Goal: Transaction & Acquisition: Purchase product/service

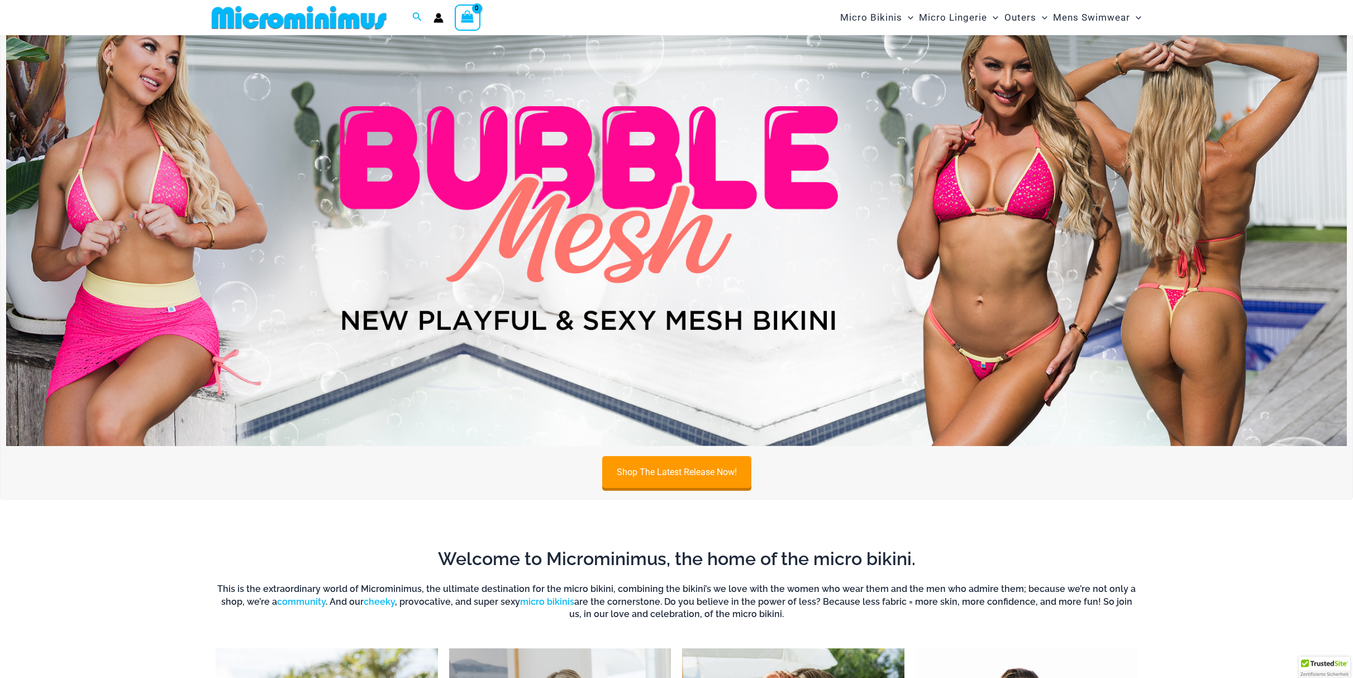
scroll to position [99, 0]
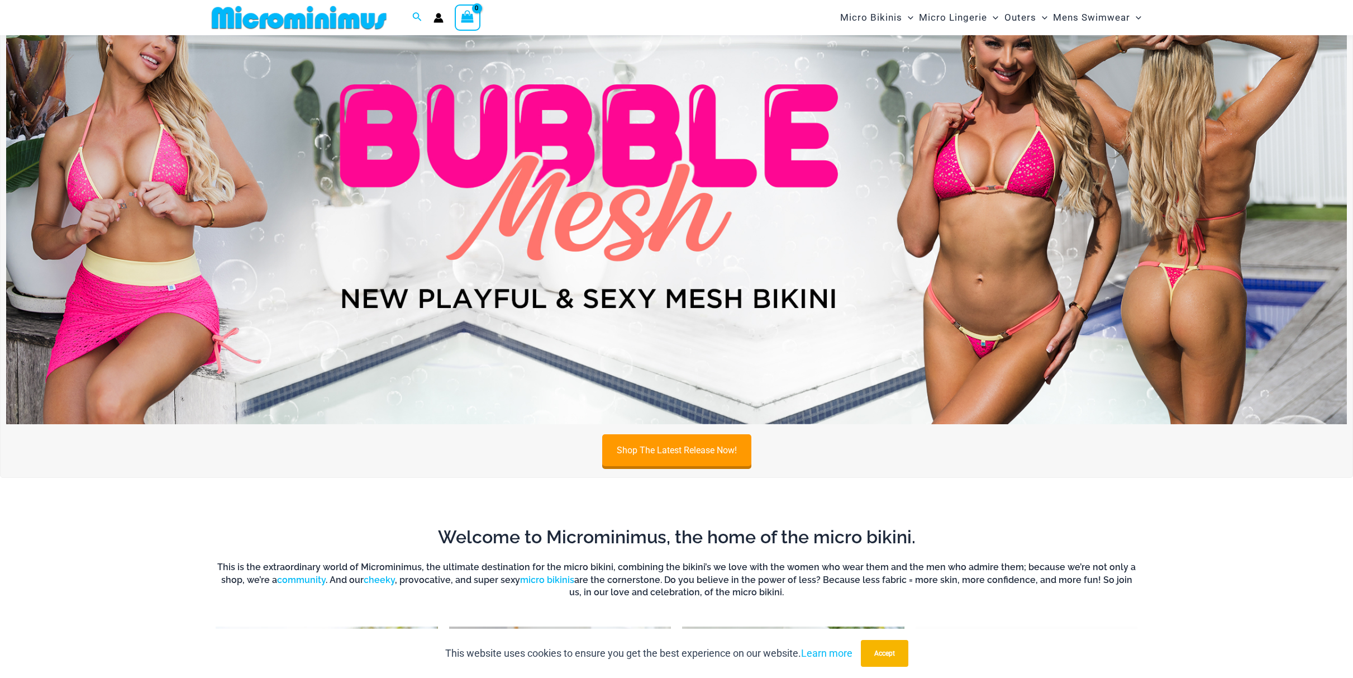
click at [845, 236] on img at bounding box center [676, 197] width 1341 height 456
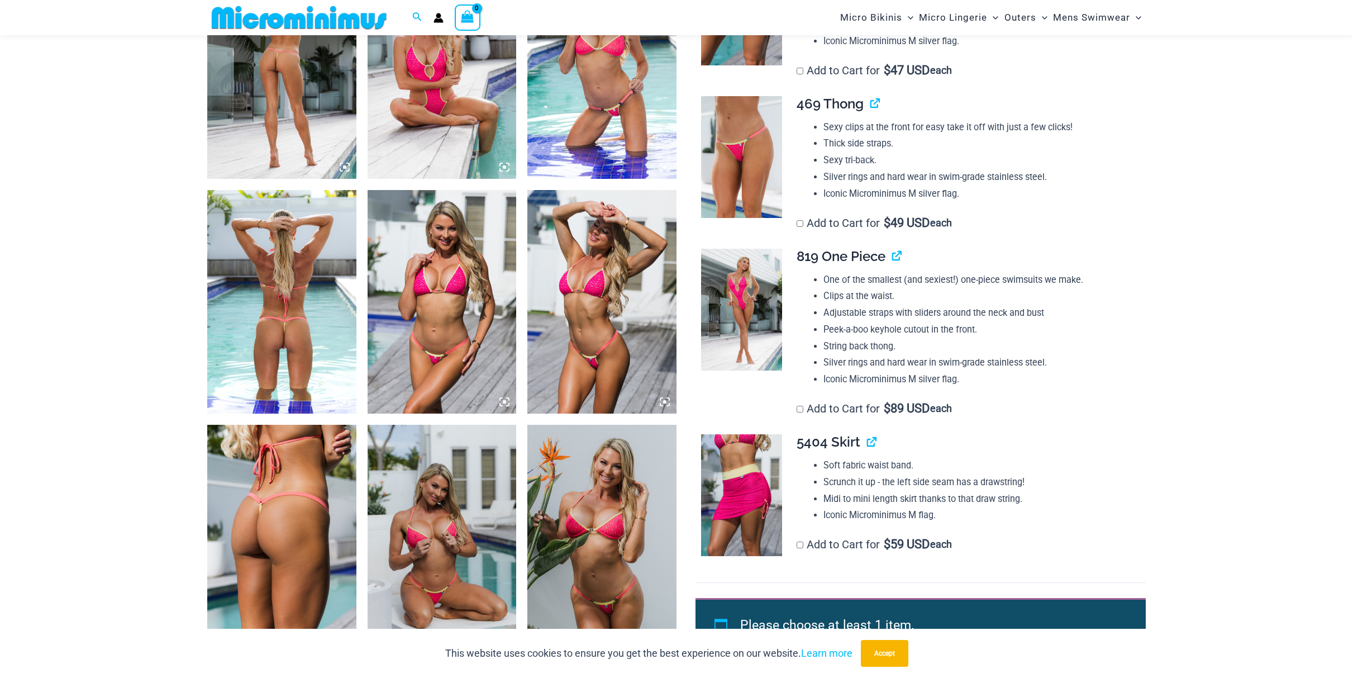
scroll to position [762, 0]
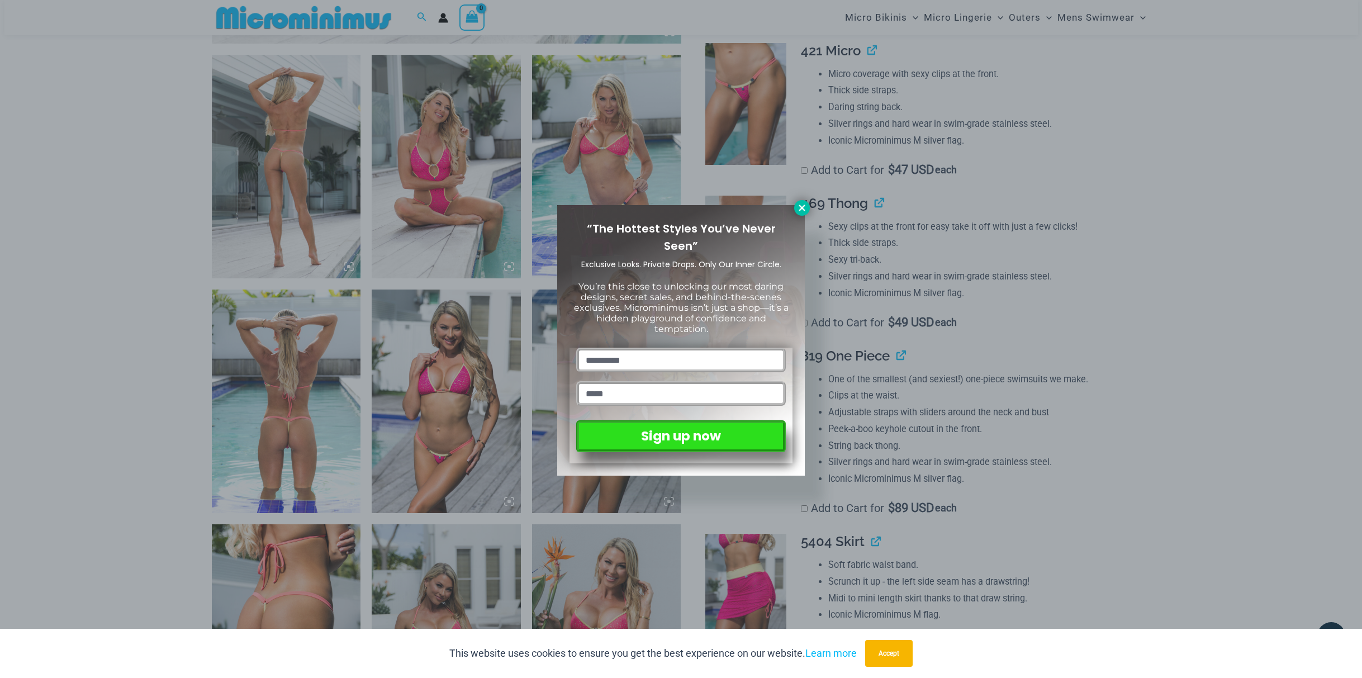
click at [799, 206] on icon at bounding box center [802, 208] width 10 height 10
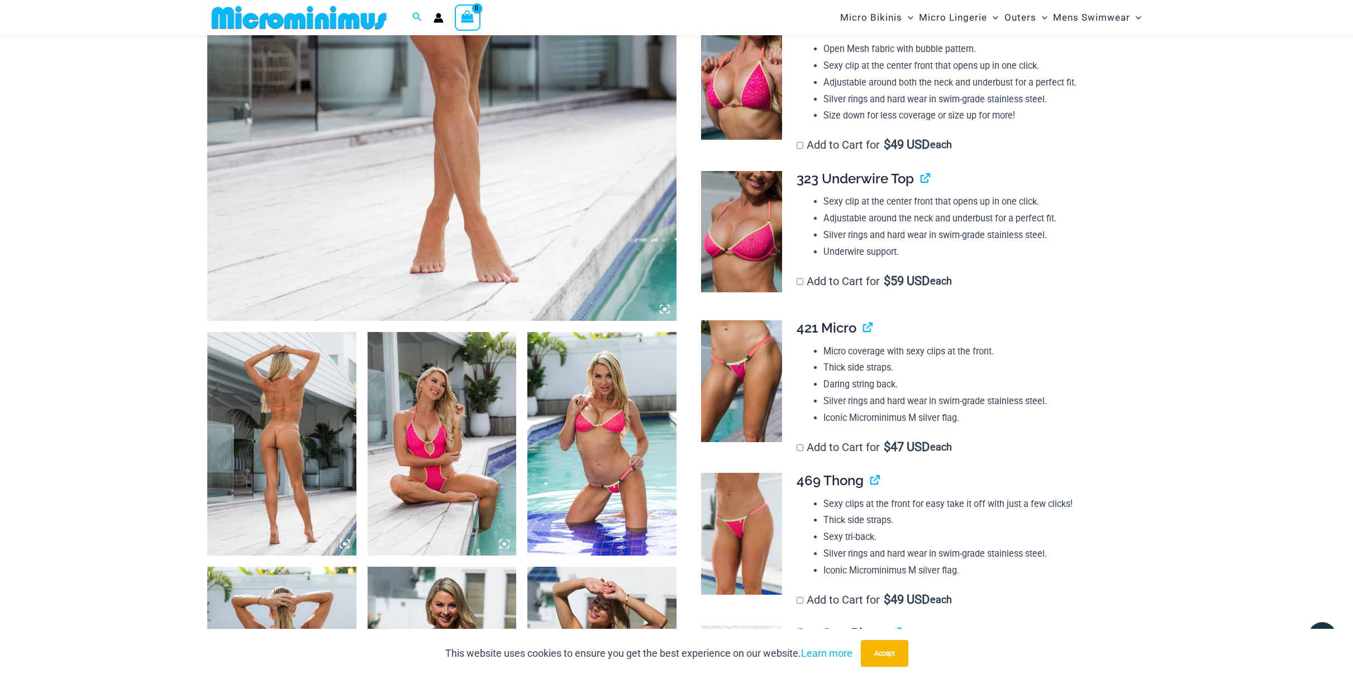
scroll to position [628, 0]
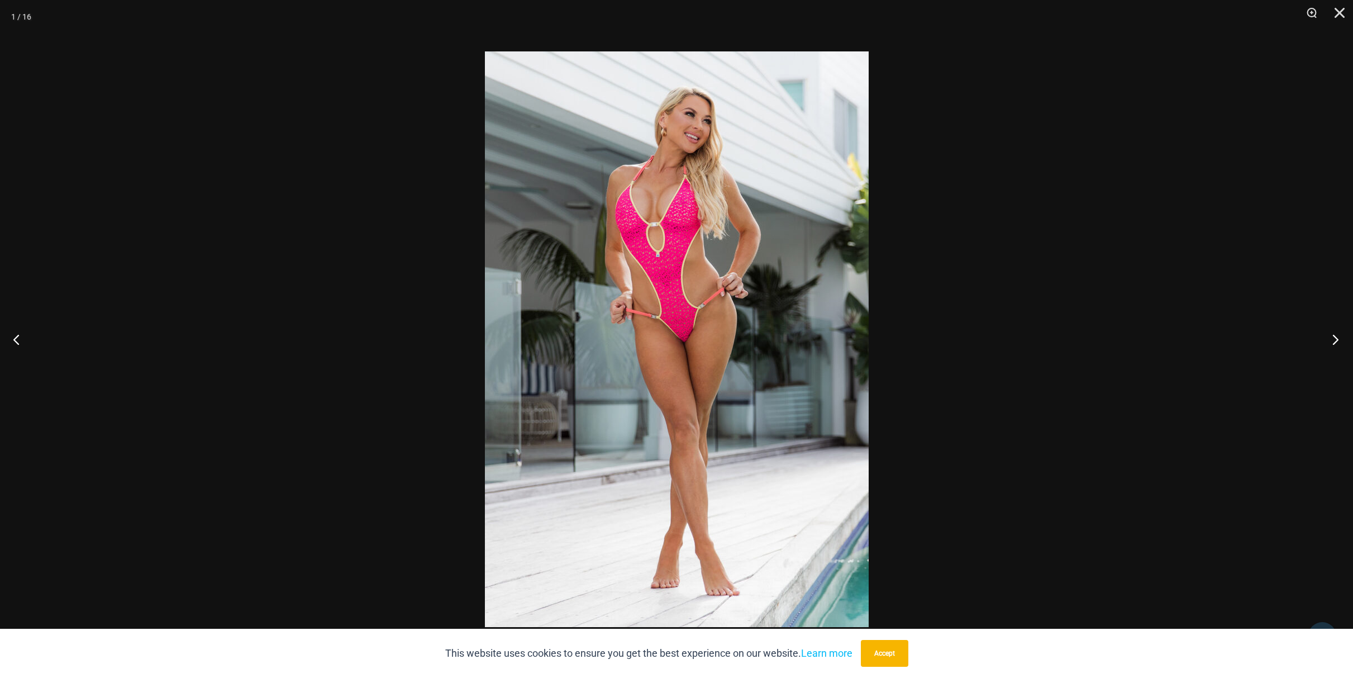
click at [1328, 336] on button "Next" at bounding box center [1332, 339] width 42 height 56
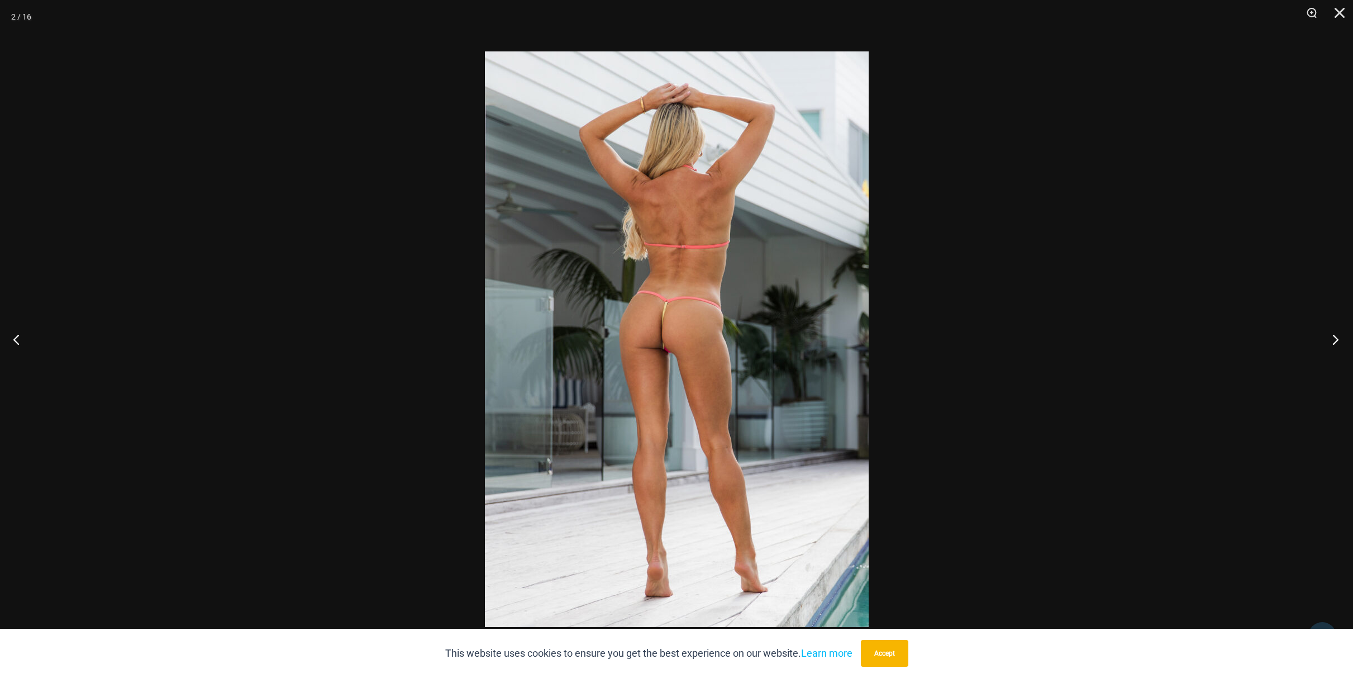
click at [1339, 340] on button "Next" at bounding box center [1332, 339] width 42 height 56
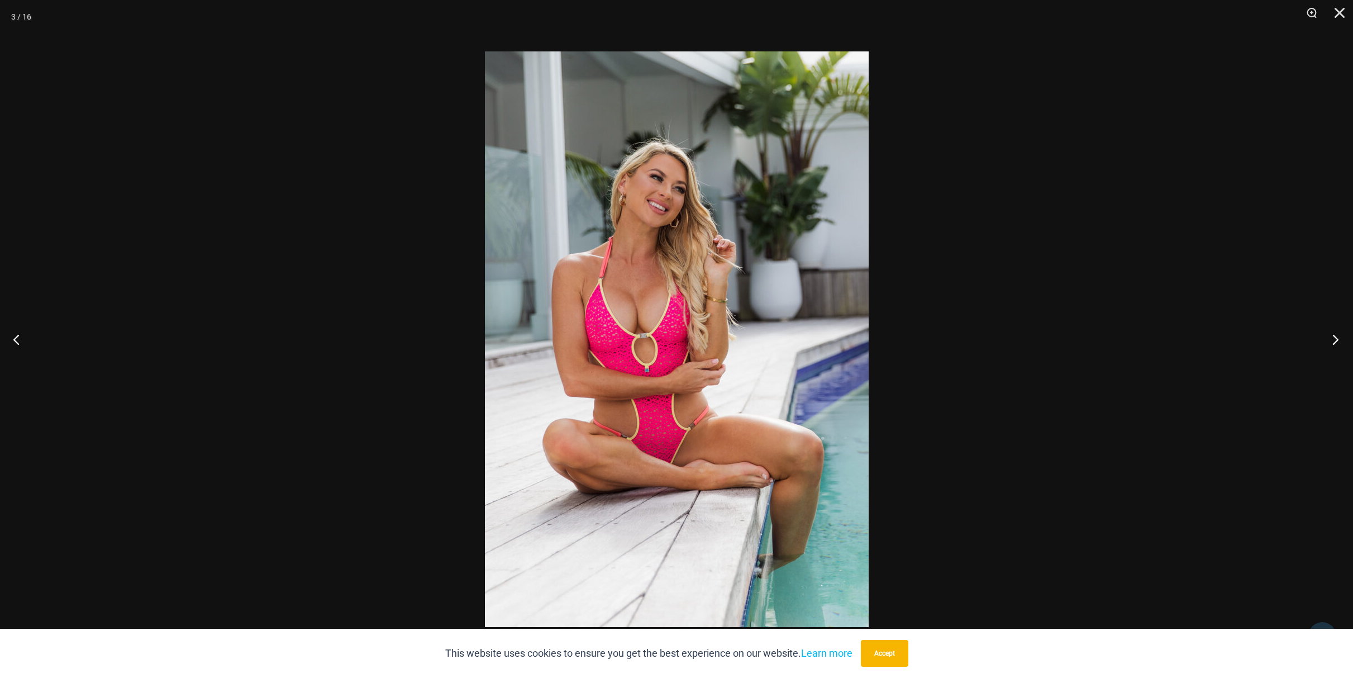
click at [1339, 340] on button "Next" at bounding box center [1332, 339] width 42 height 56
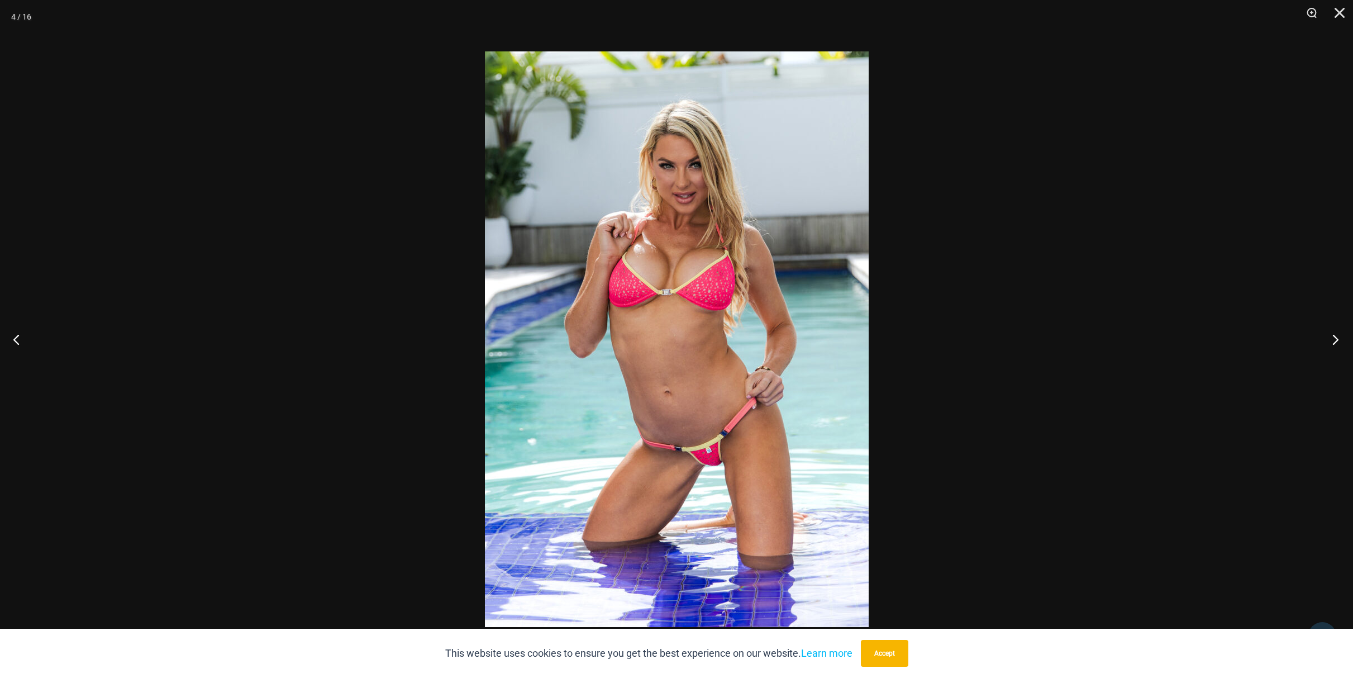
click at [1333, 339] on button "Next" at bounding box center [1332, 339] width 42 height 56
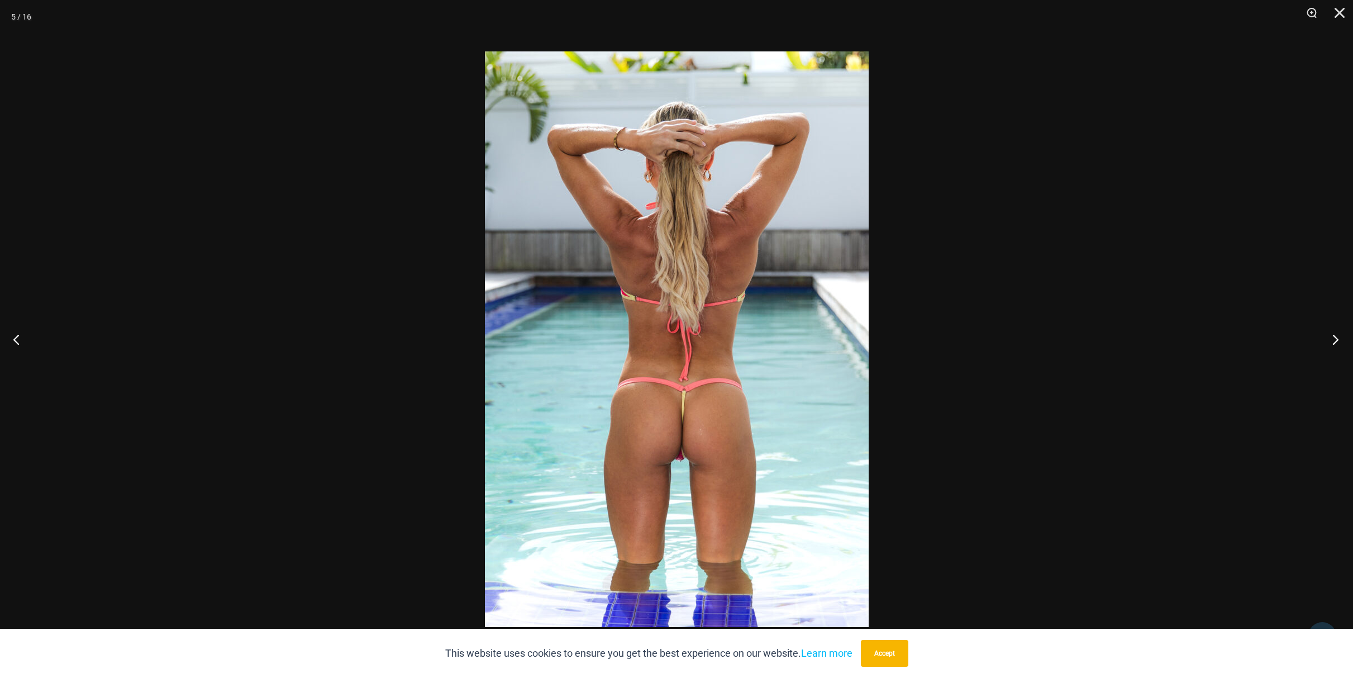
click at [1331, 335] on button "Next" at bounding box center [1332, 339] width 42 height 56
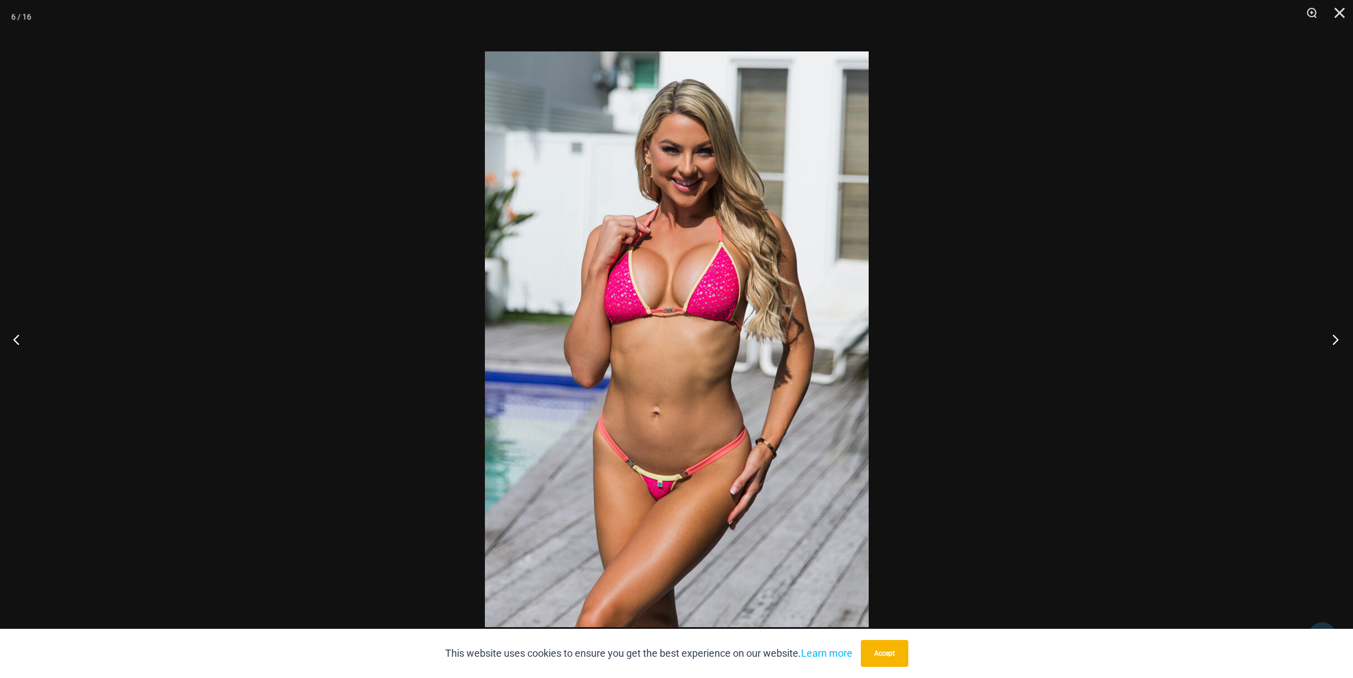
click at [1338, 339] on button "Next" at bounding box center [1332, 339] width 42 height 56
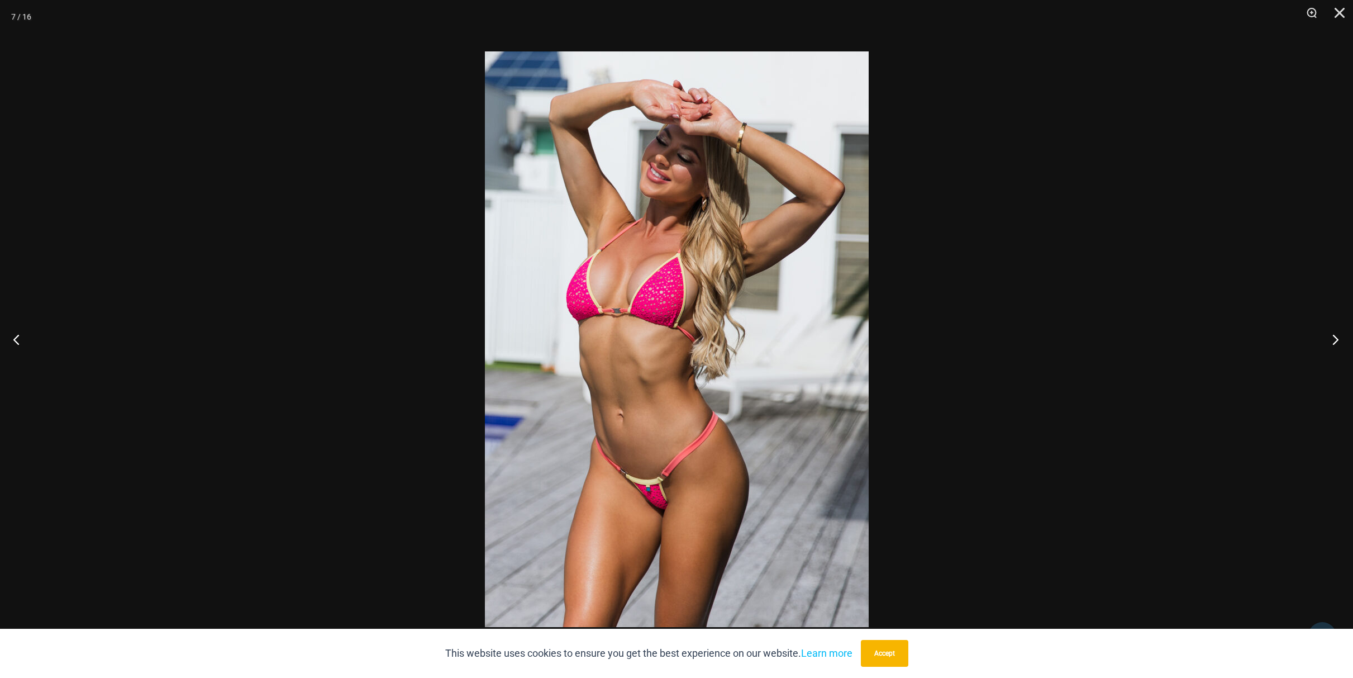
click at [1337, 337] on button "Next" at bounding box center [1332, 339] width 42 height 56
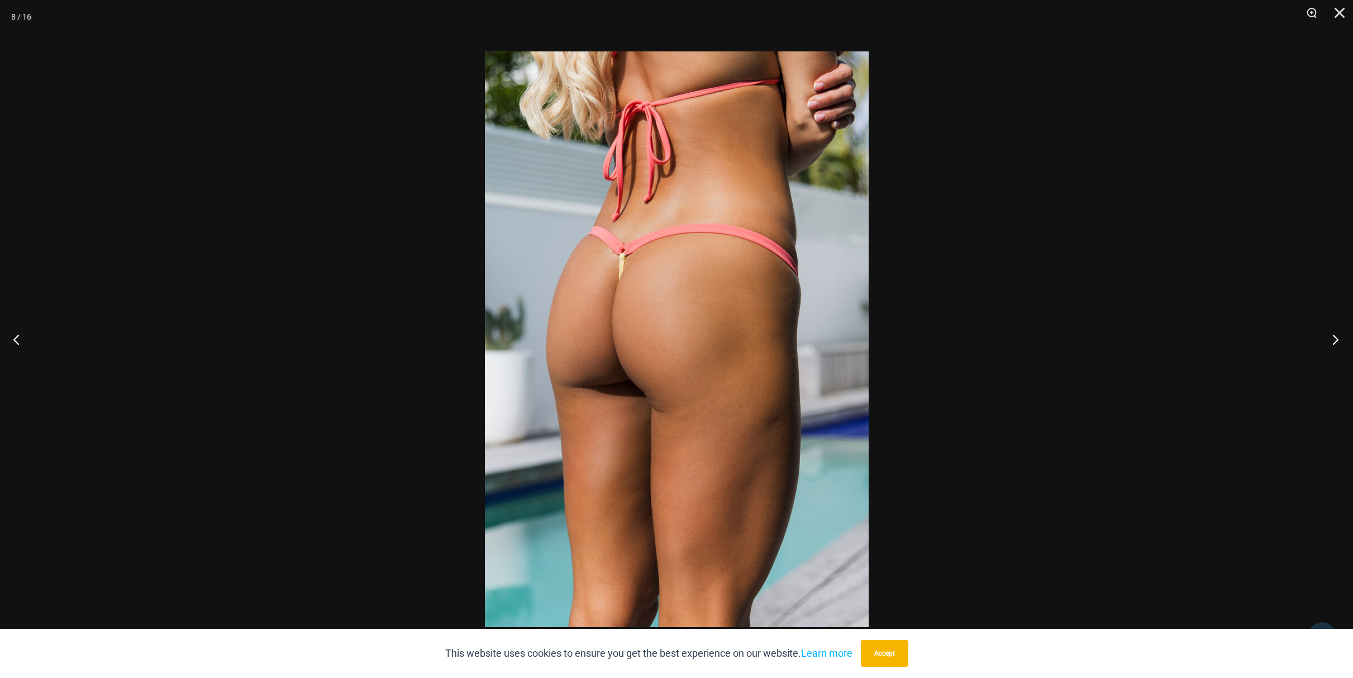
click at [1331, 336] on button "Next" at bounding box center [1332, 339] width 42 height 56
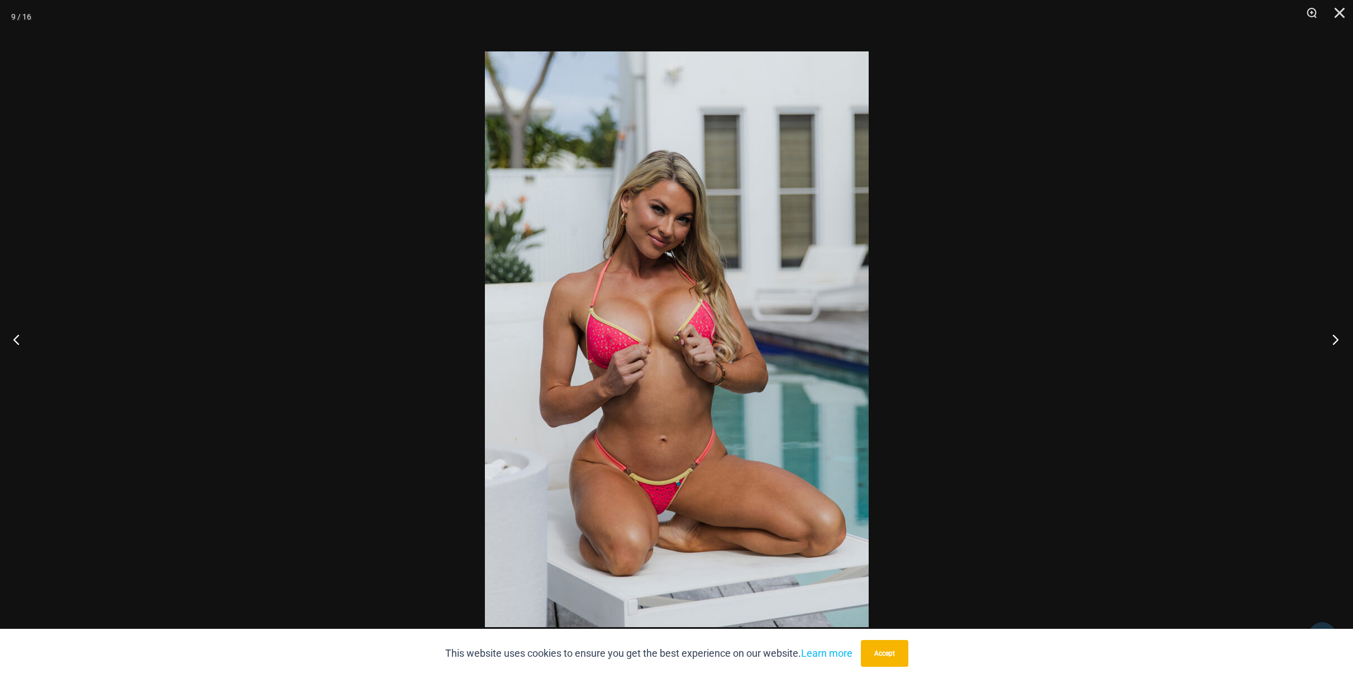
click at [1332, 336] on button "Next" at bounding box center [1332, 339] width 42 height 56
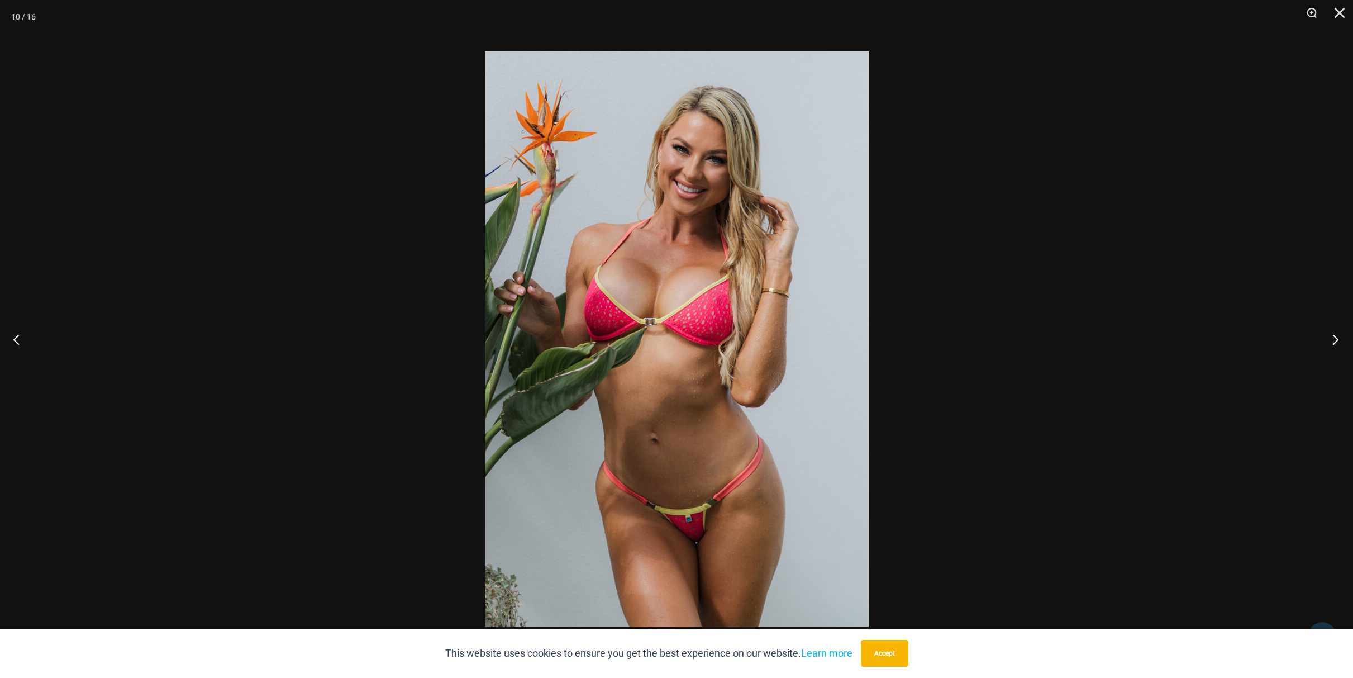
click at [1332, 339] on button "Next" at bounding box center [1332, 339] width 42 height 56
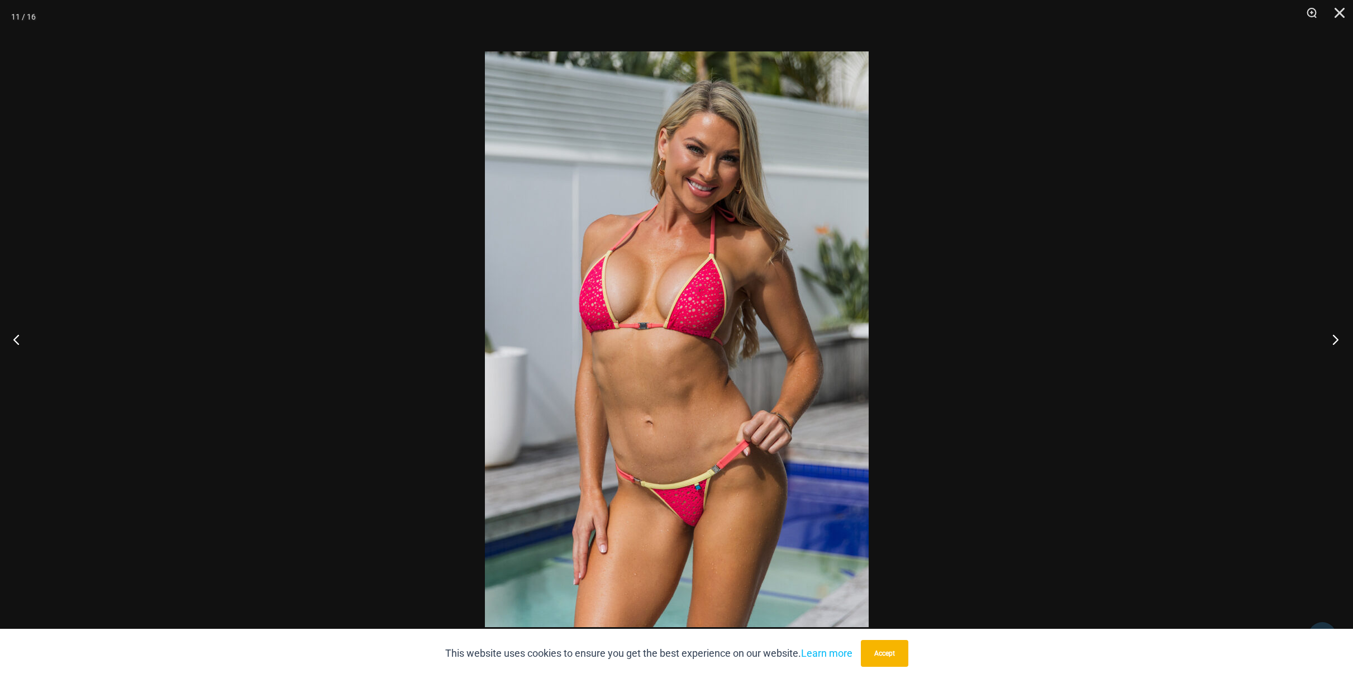
click at [1334, 339] on button "Next" at bounding box center [1332, 339] width 42 height 56
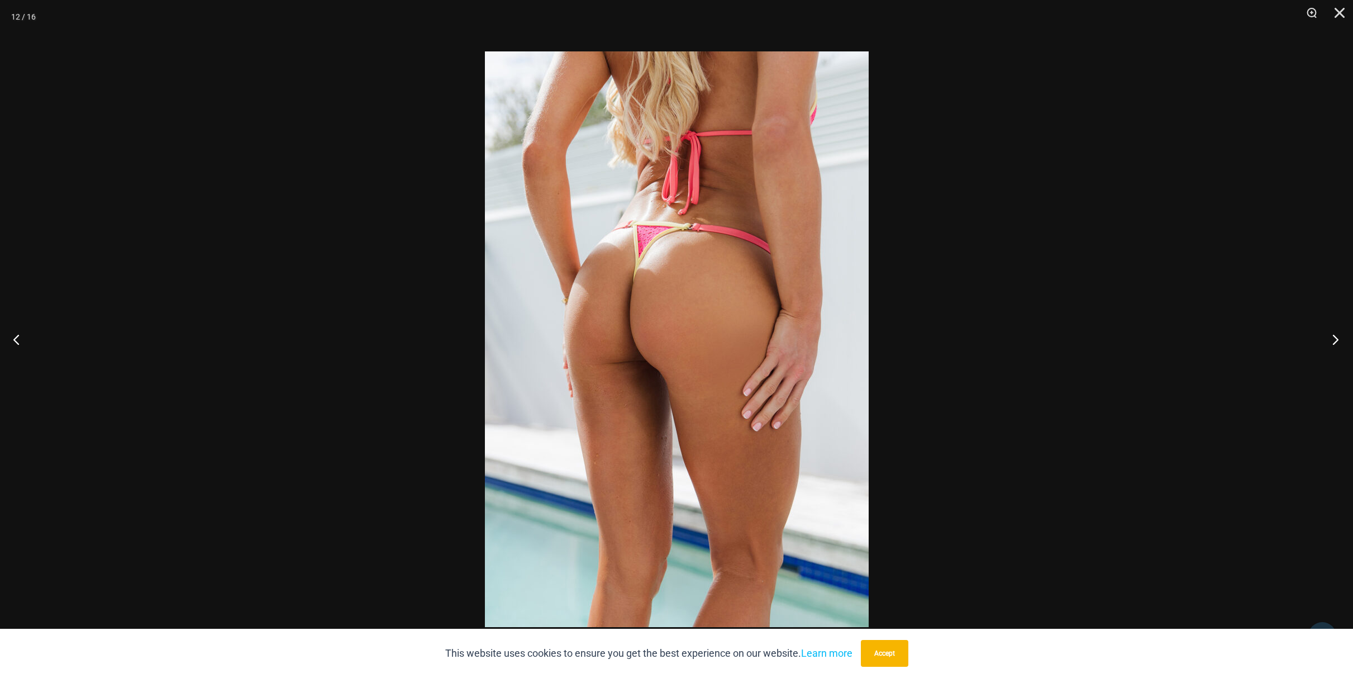
click at [1331, 341] on button "Next" at bounding box center [1332, 339] width 42 height 56
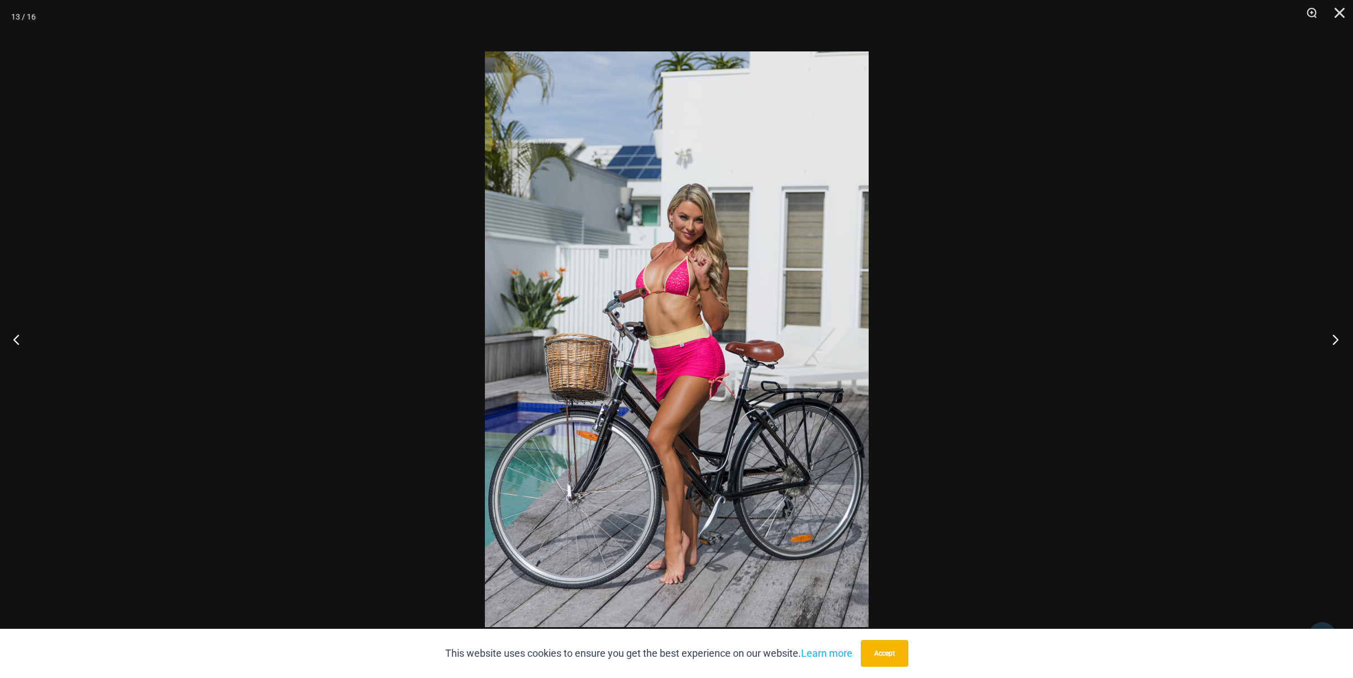
click at [1331, 344] on button "Next" at bounding box center [1332, 339] width 42 height 56
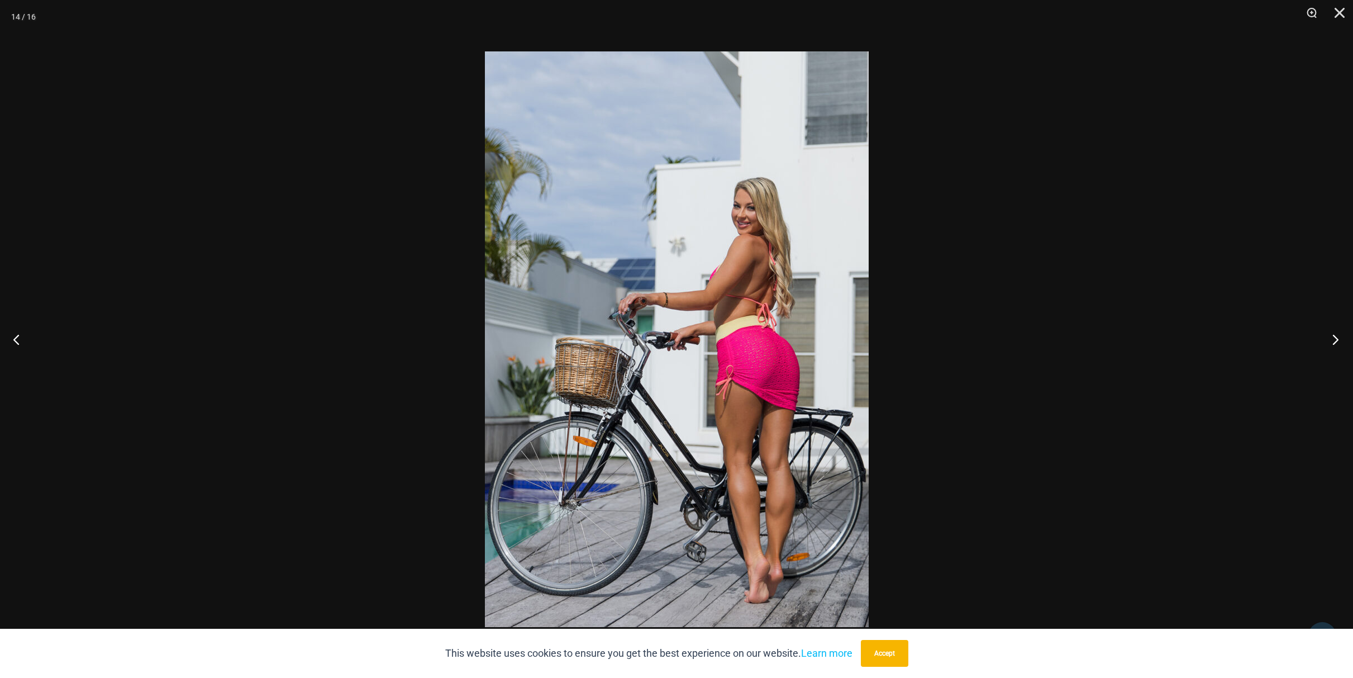
click at [1334, 336] on button "Next" at bounding box center [1332, 339] width 42 height 56
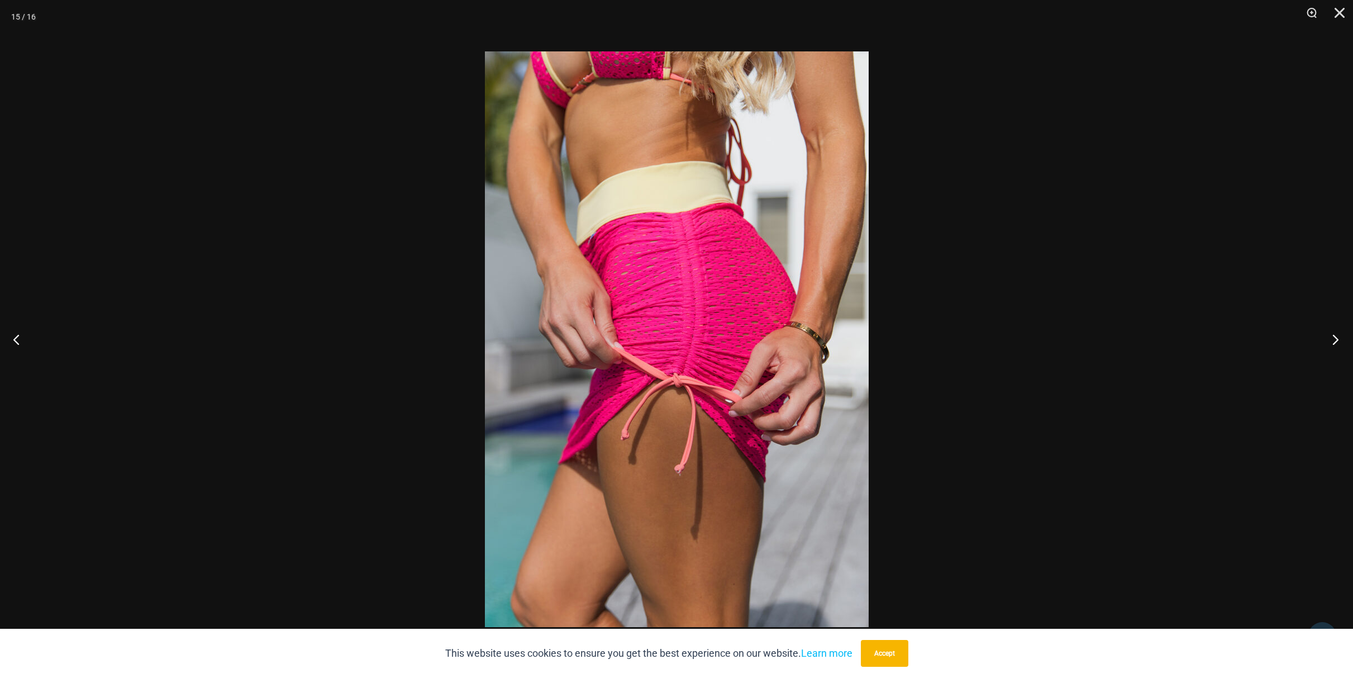
click at [1334, 336] on button "Next" at bounding box center [1332, 339] width 42 height 56
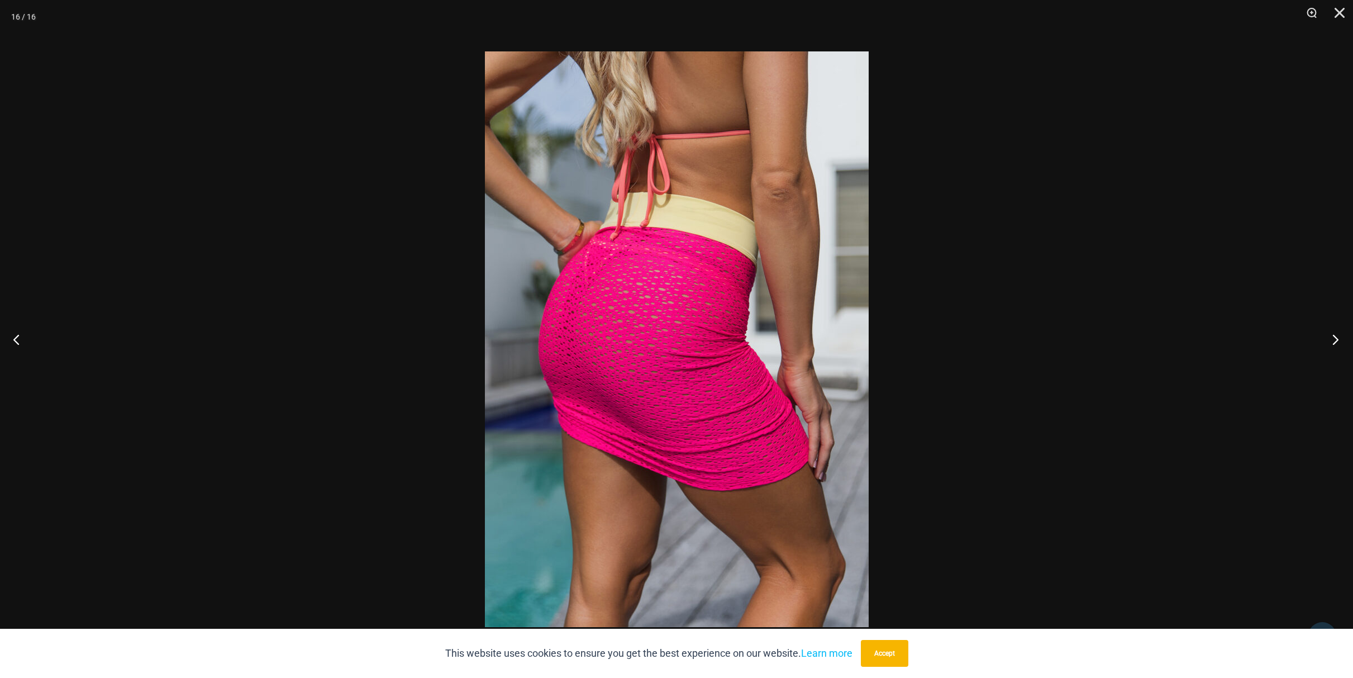
click at [1334, 336] on button "Next" at bounding box center [1332, 339] width 42 height 56
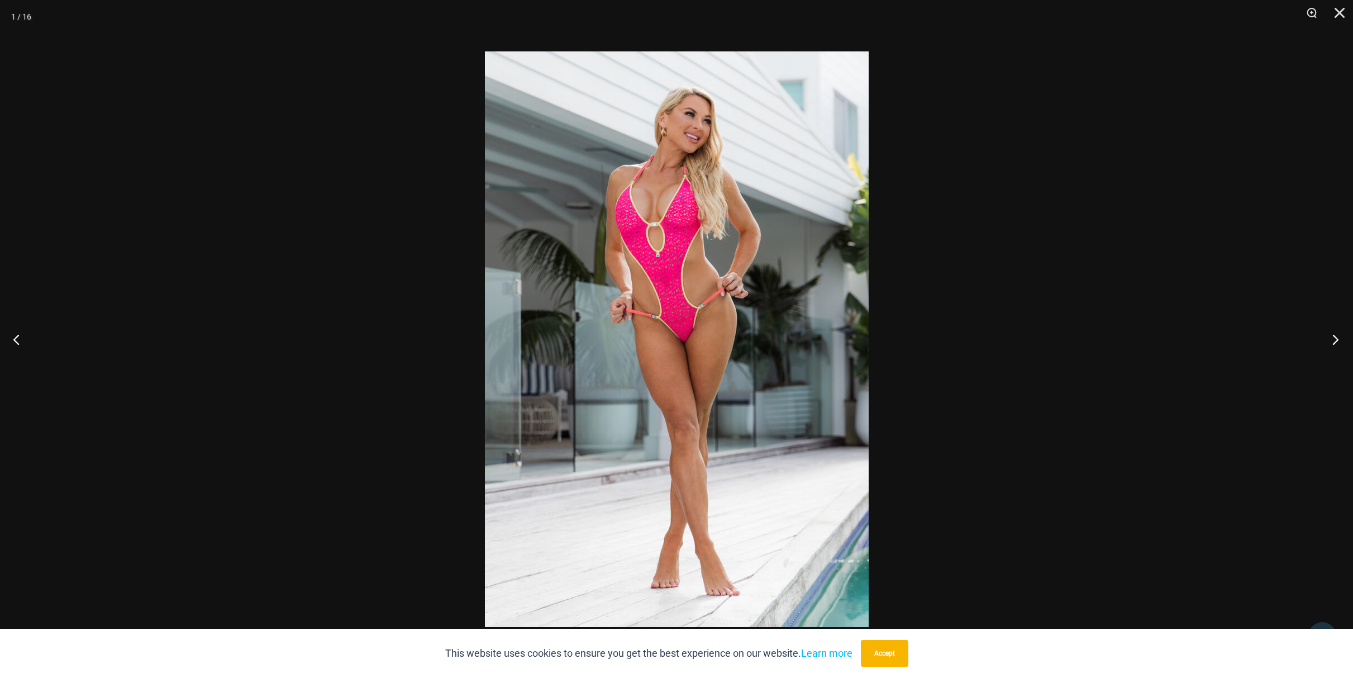
click at [1334, 336] on button "Next" at bounding box center [1332, 339] width 42 height 56
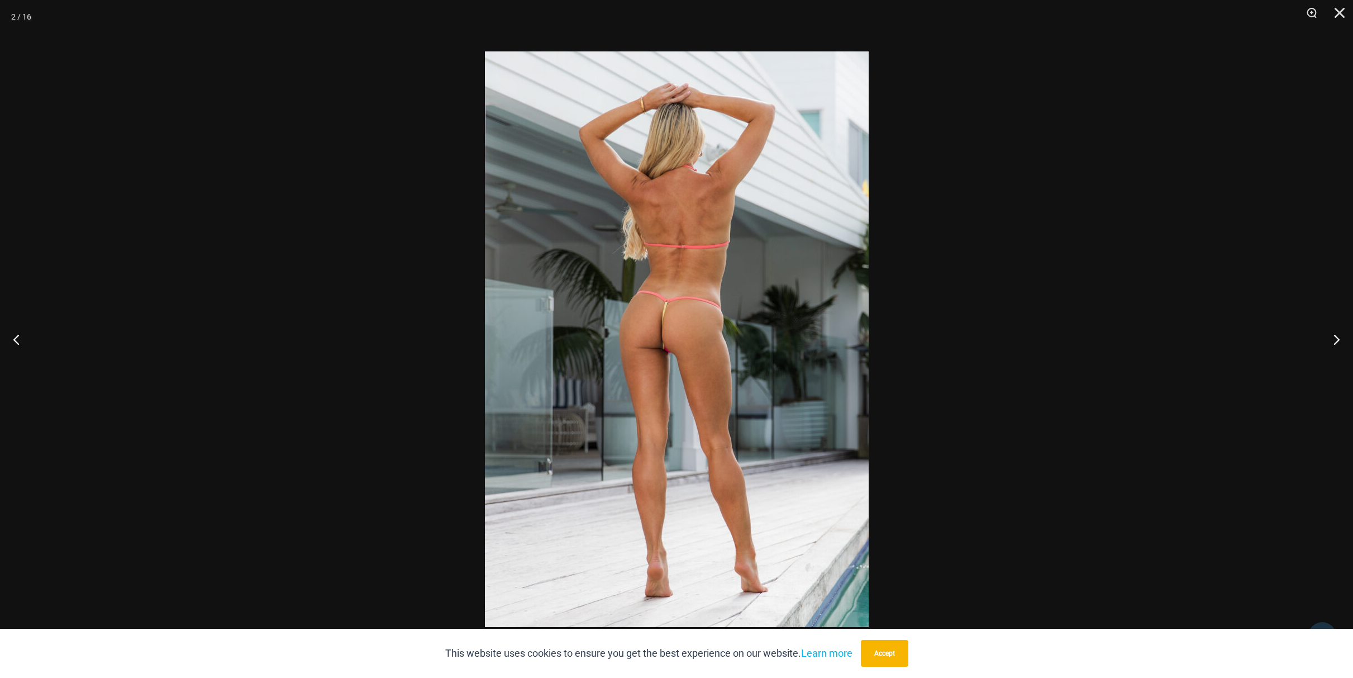
click at [1191, 554] on div at bounding box center [676, 339] width 1353 height 678
click at [1341, 13] on button "Close" at bounding box center [1336, 17] width 28 height 34
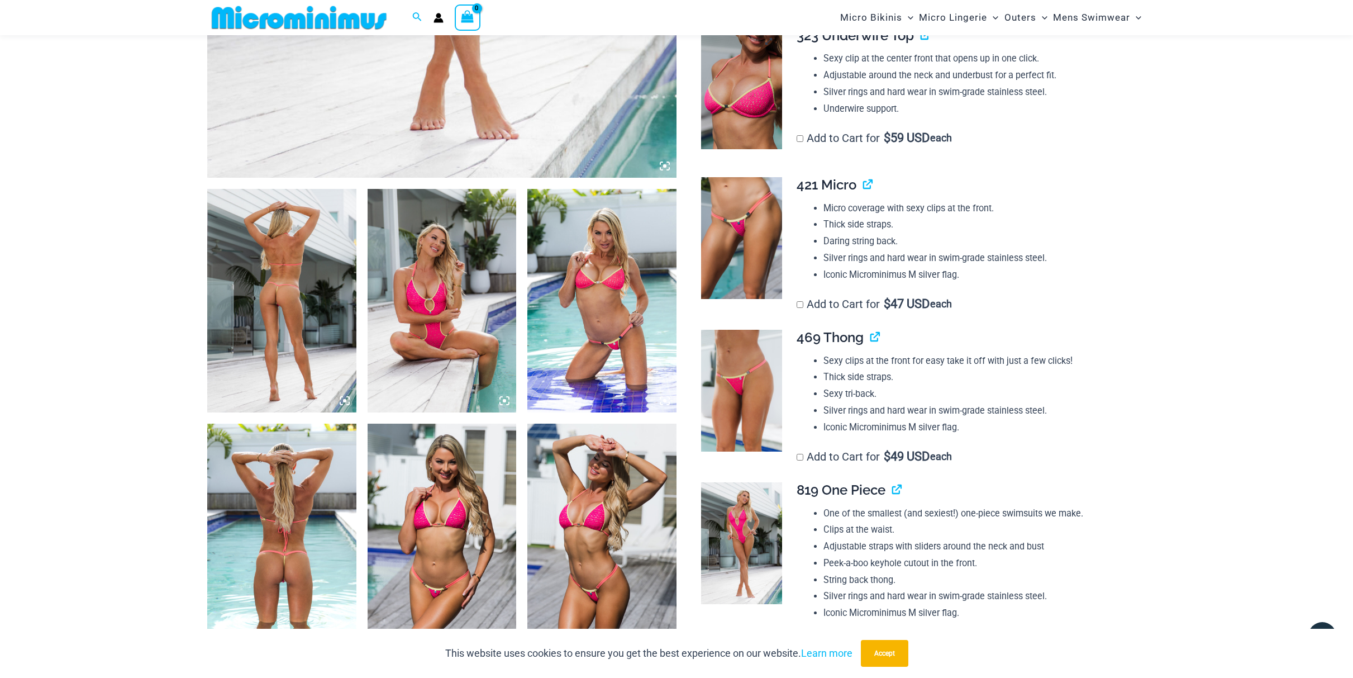
click at [743, 88] on img at bounding box center [741, 89] width 81 height 122
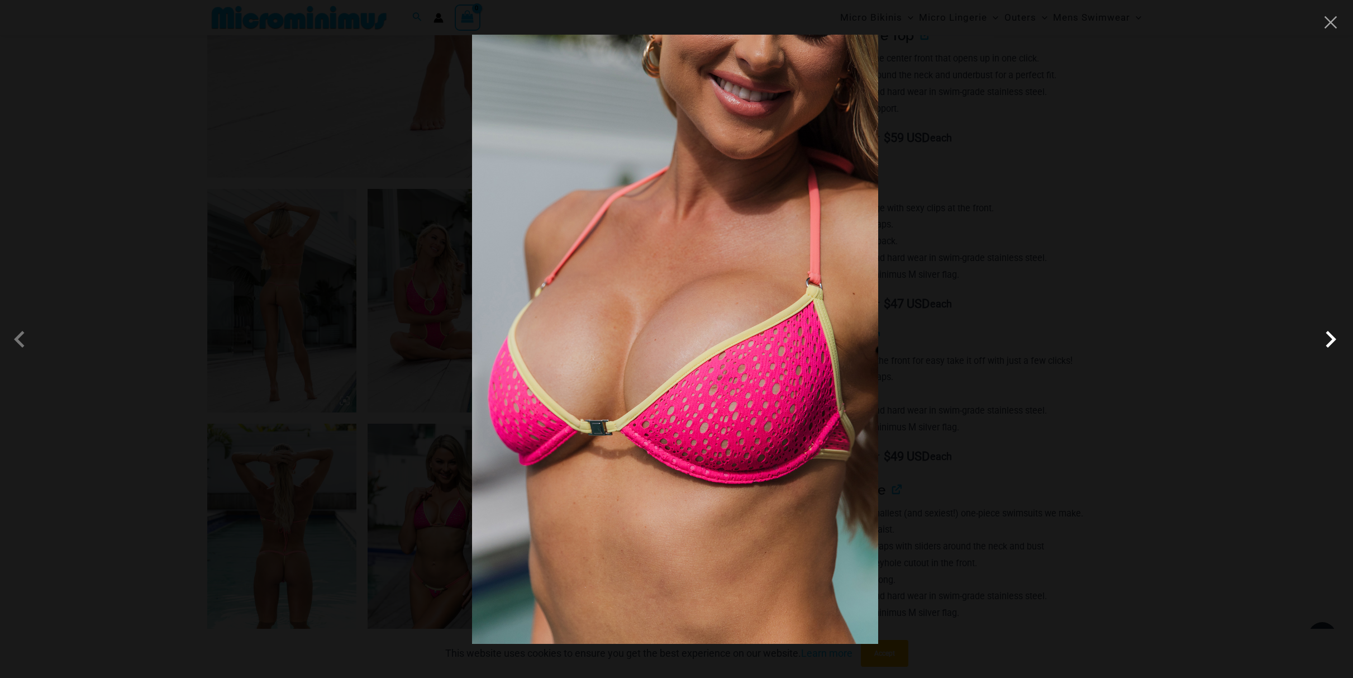
click at [1330, 336] on span at bounding box center [1331, 339] width 34 height 34
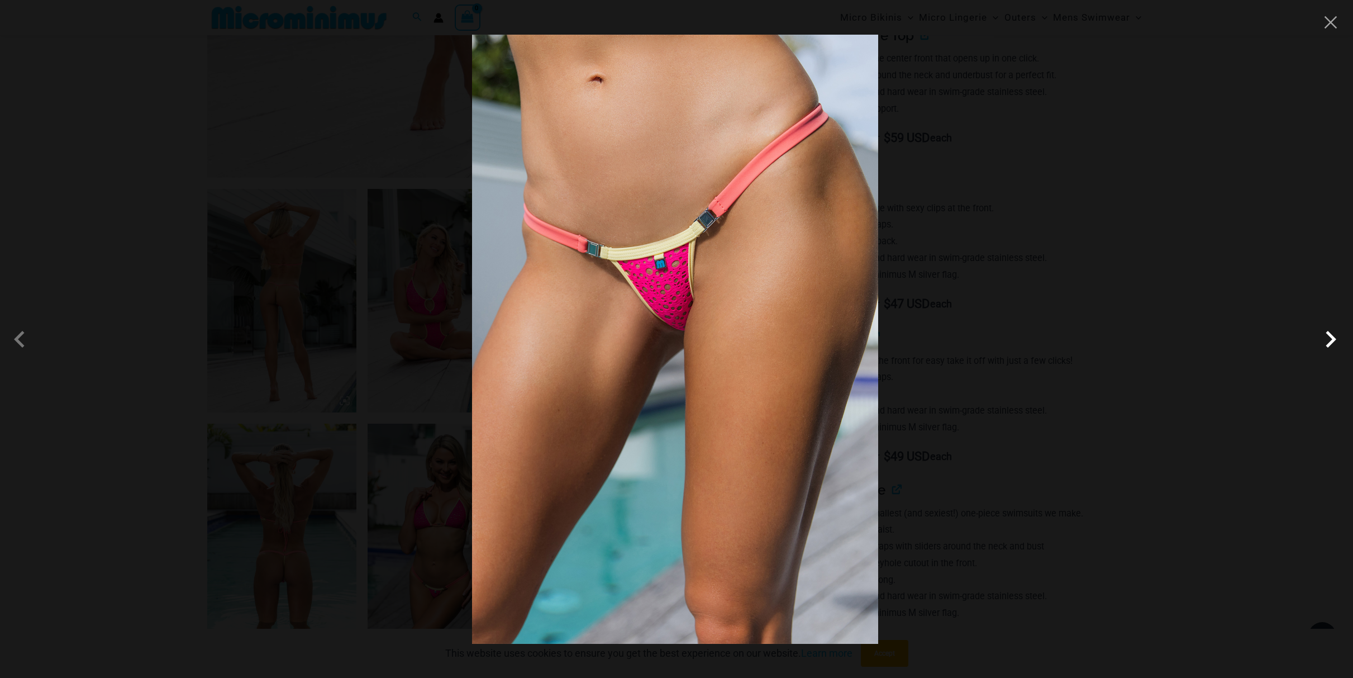
click at [1338, 341] on span at bounding box center [1331, 339] width 34 height 34
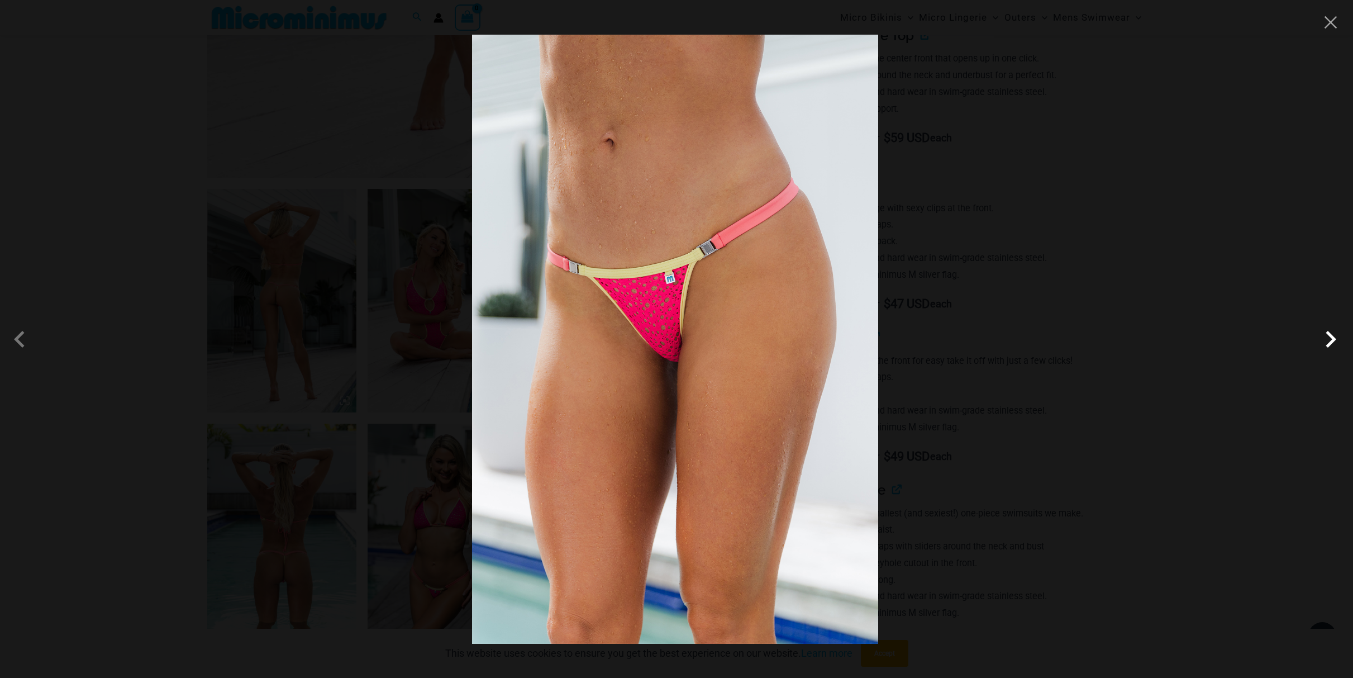
click at [1340, 339] on span at bounding box center [1331, 339] width 34 height 34
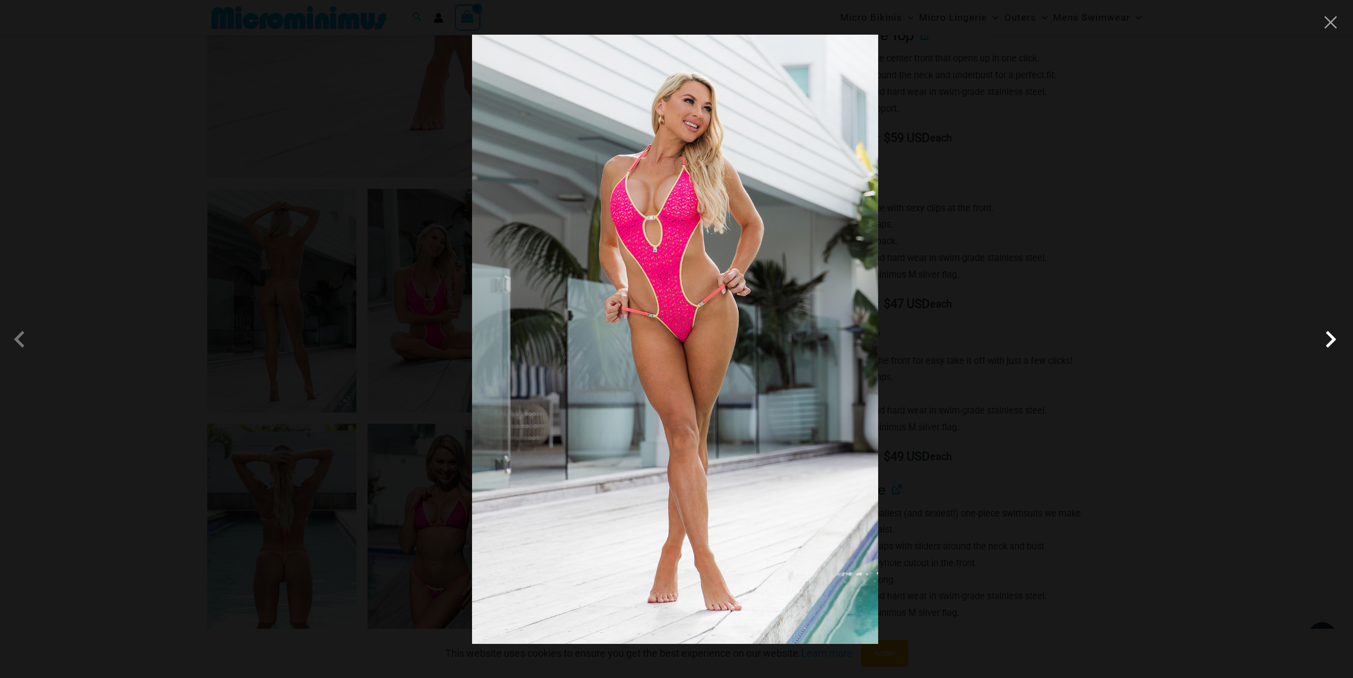
click at [1331, 340] on span at bounding box center [1331, 339] width 34 height 34
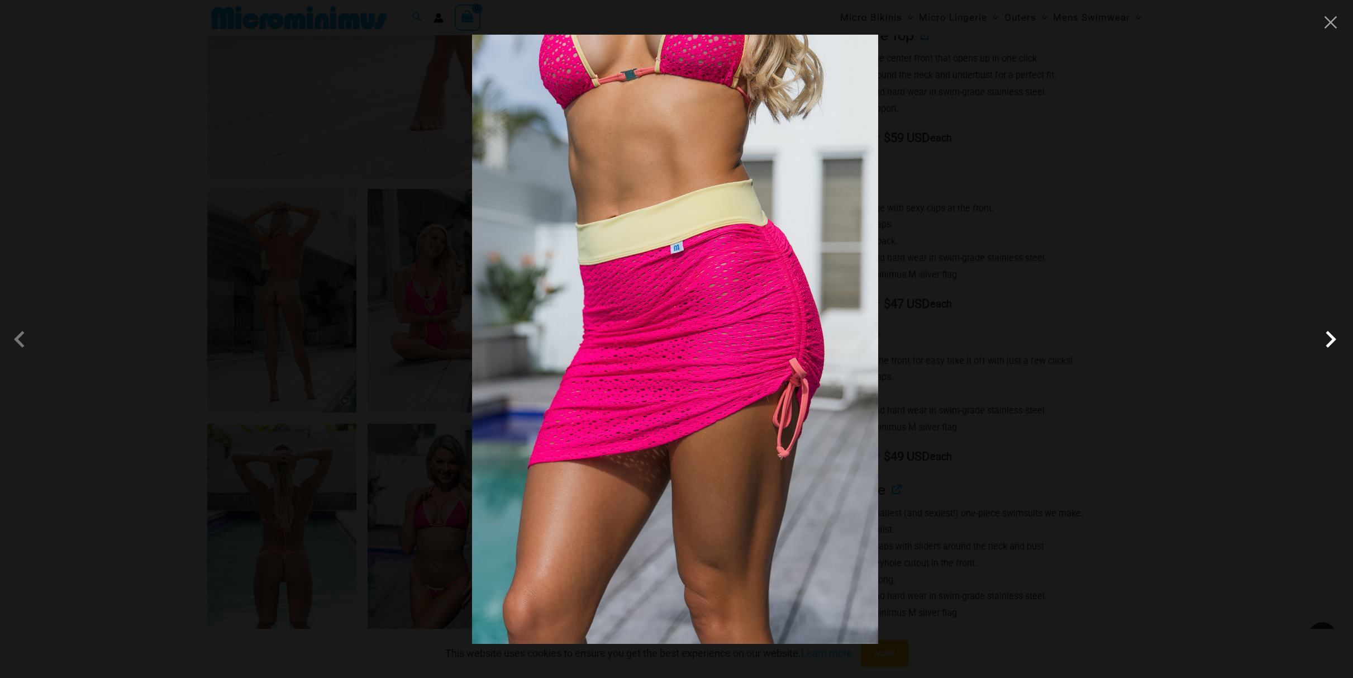
click at [1331, 340] on span at bounding box center [1331, 339] width 34 height 34
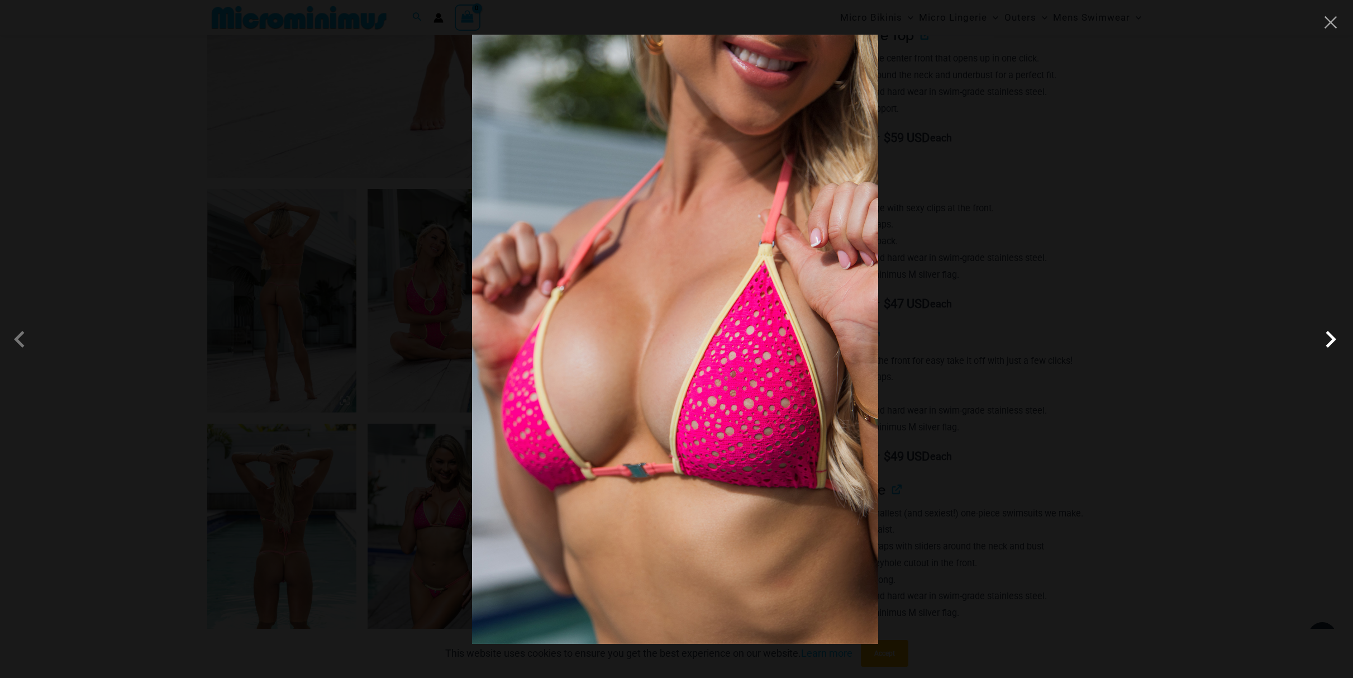
click at [1331, 340] on span at bounding box center [1331, 339] width 34 height 34
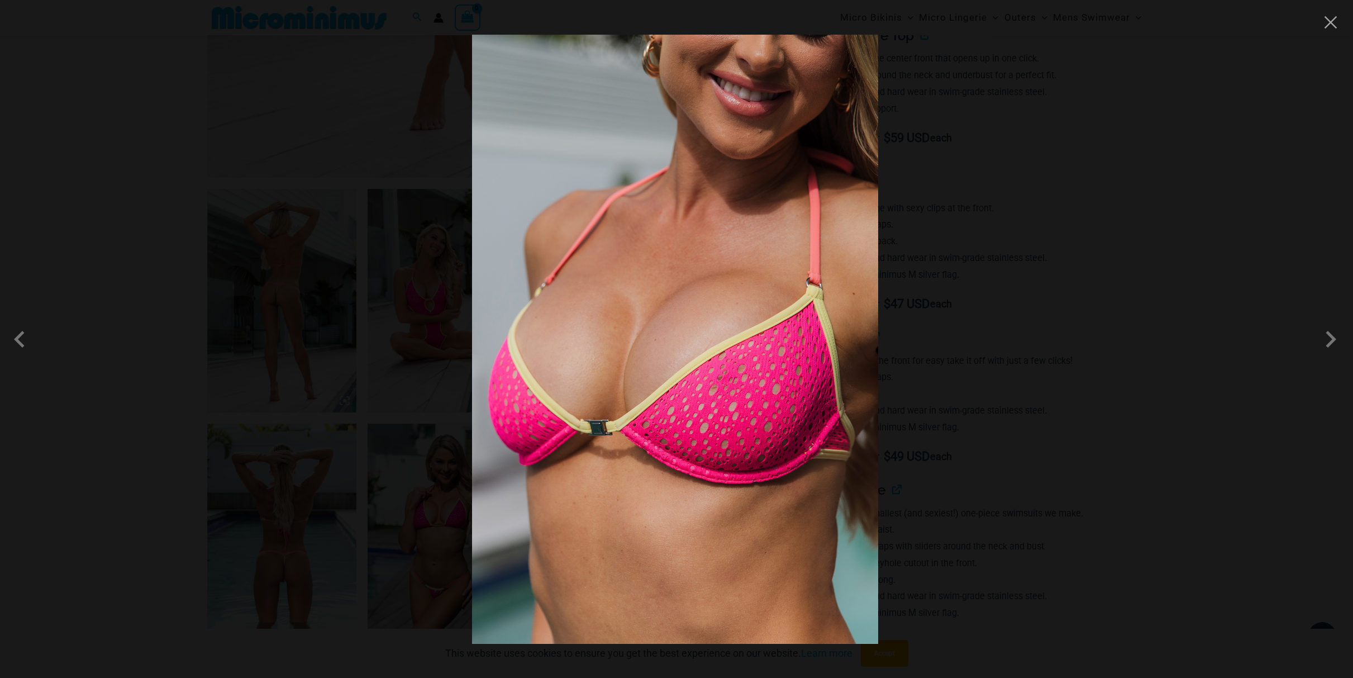
drag, startPoint x: 23, startPoint y: 339, endPoint x: 88, endPoint y: 318, distance: 67.9
click at [30, 337] on span at bounding box center [23, 339] width 34 height 34
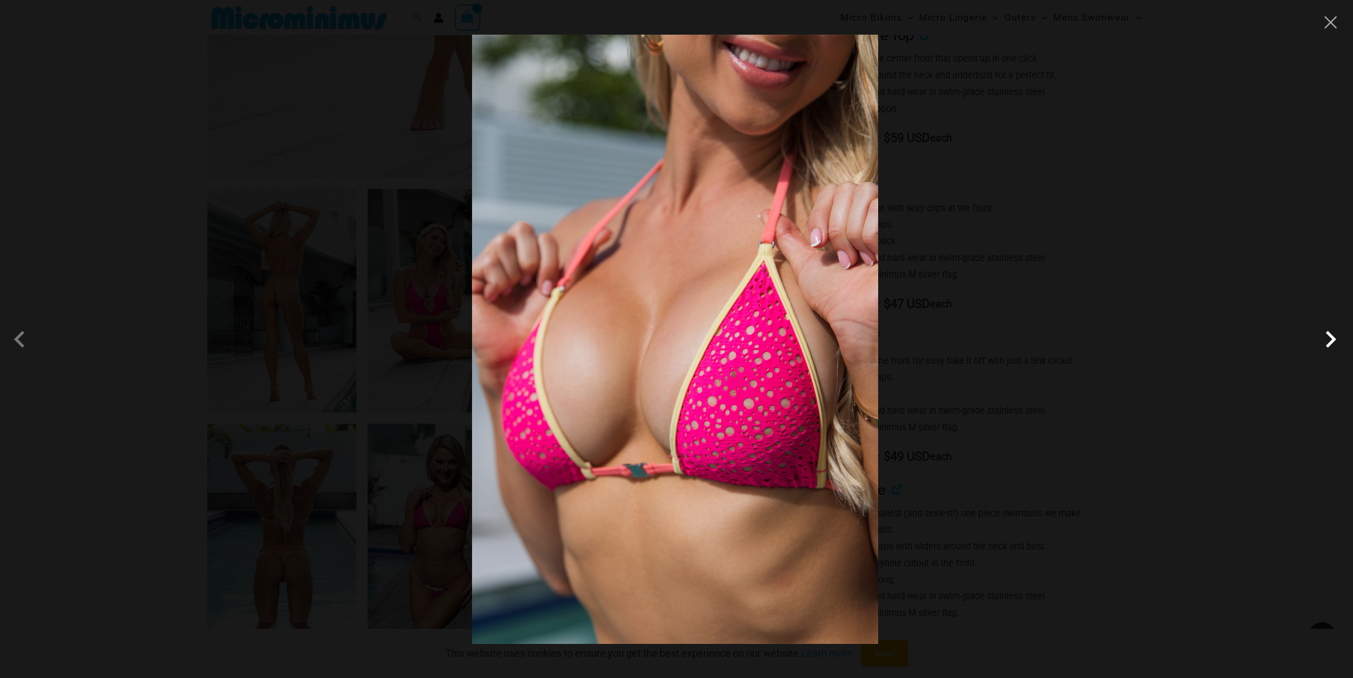
click at [1328, 346] on span at bounding box center [1331, 339] width 34 height 34
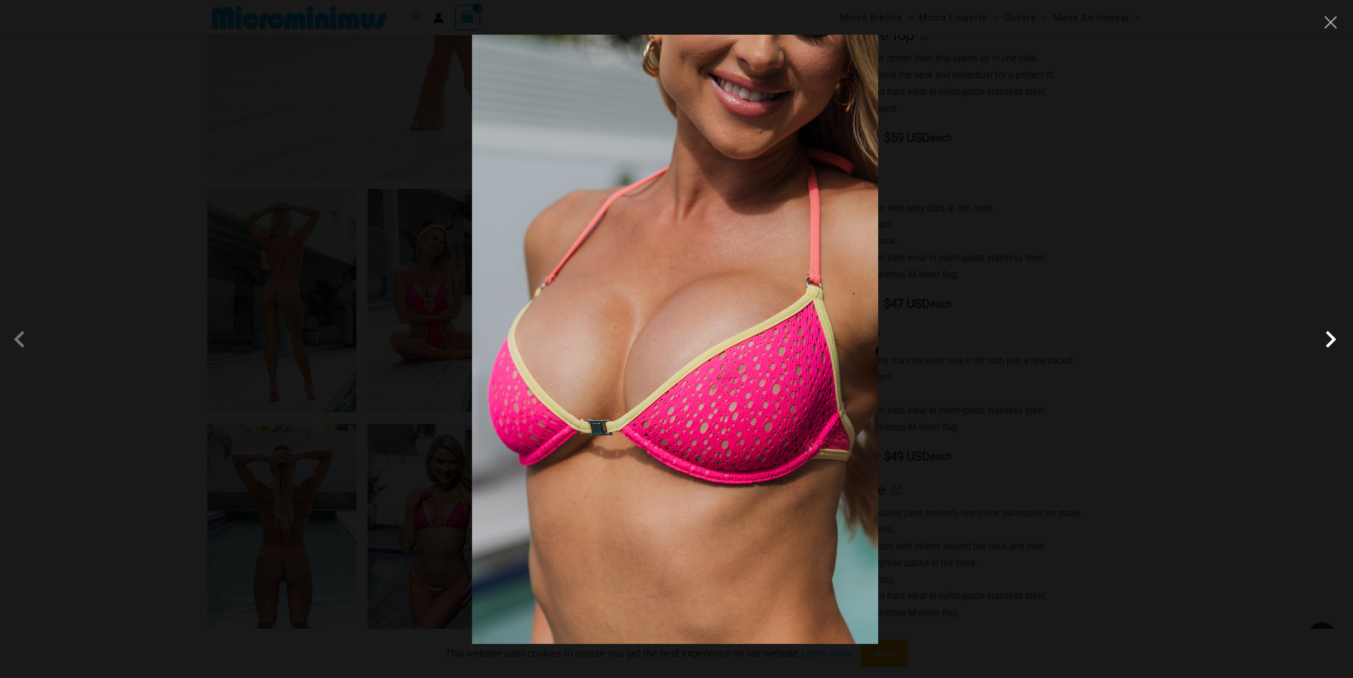
click at [1326, 343] on span at bounding box center [1331, 339] width 34 height 34
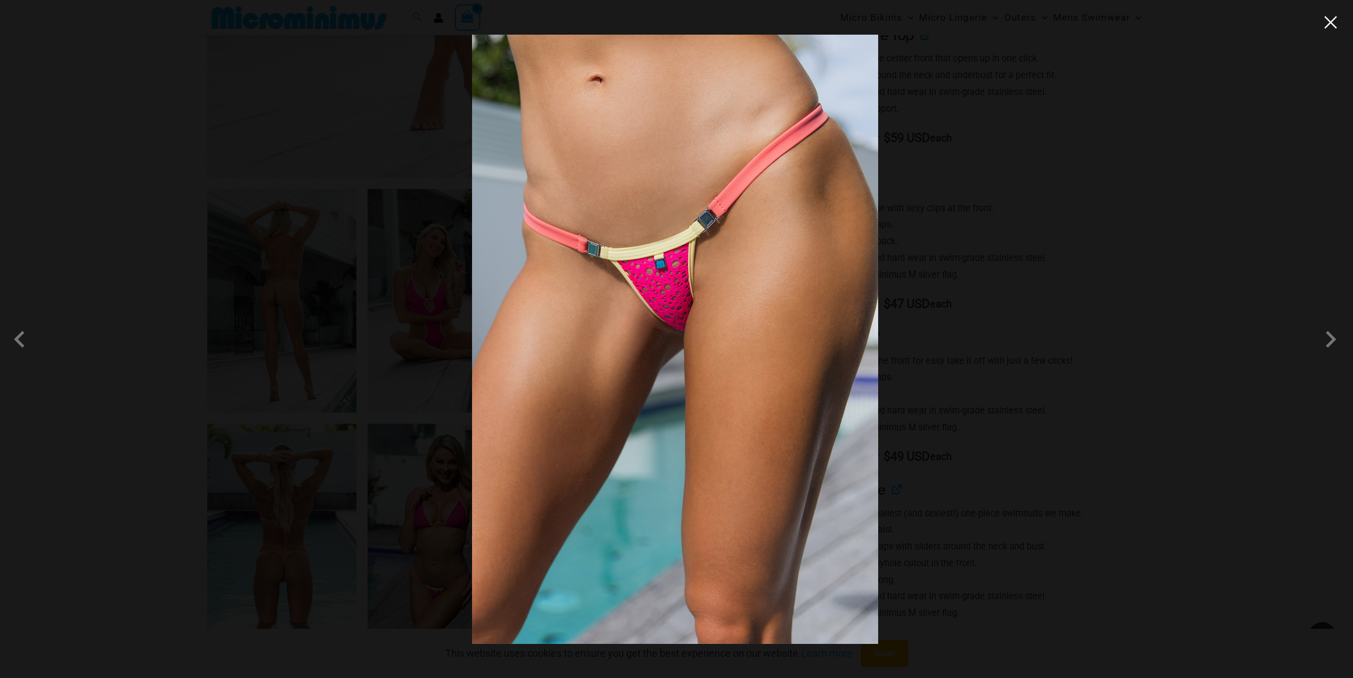
click at [1325, 17] on button "Close" at bounding box center [1331, 22] width 17 height 17
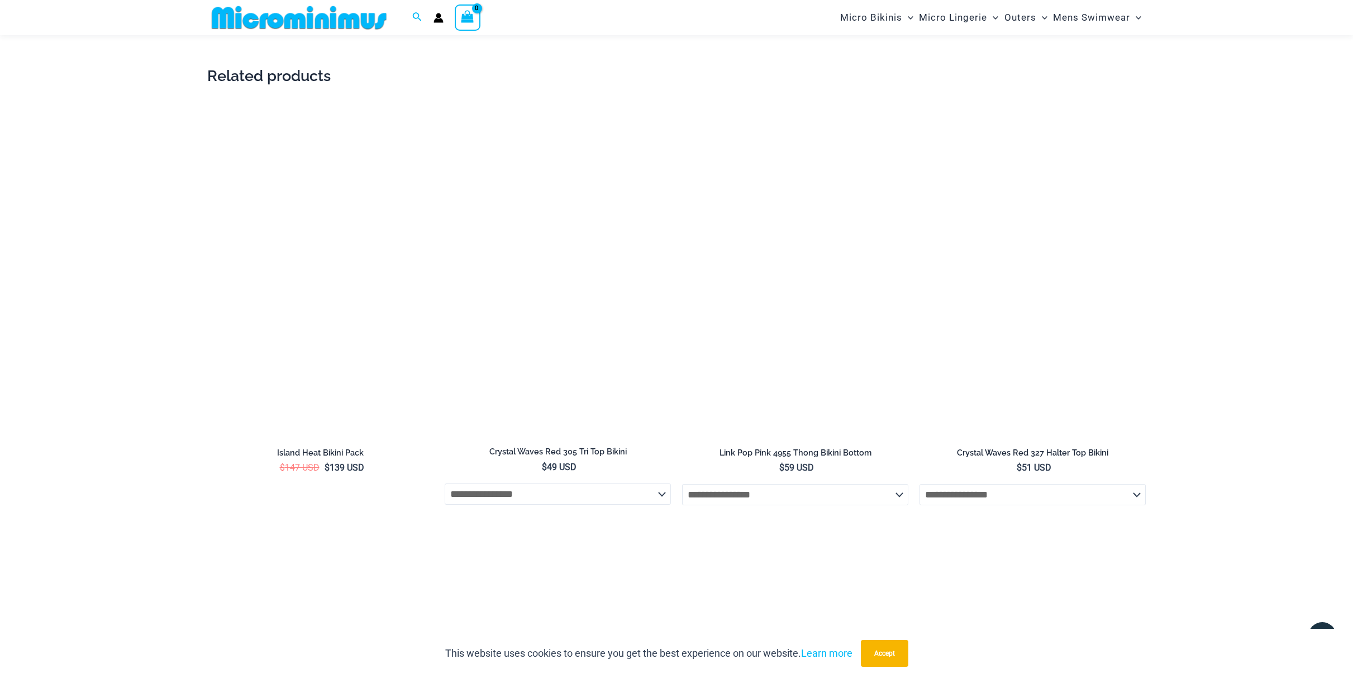
scroll to position [2438, 0]
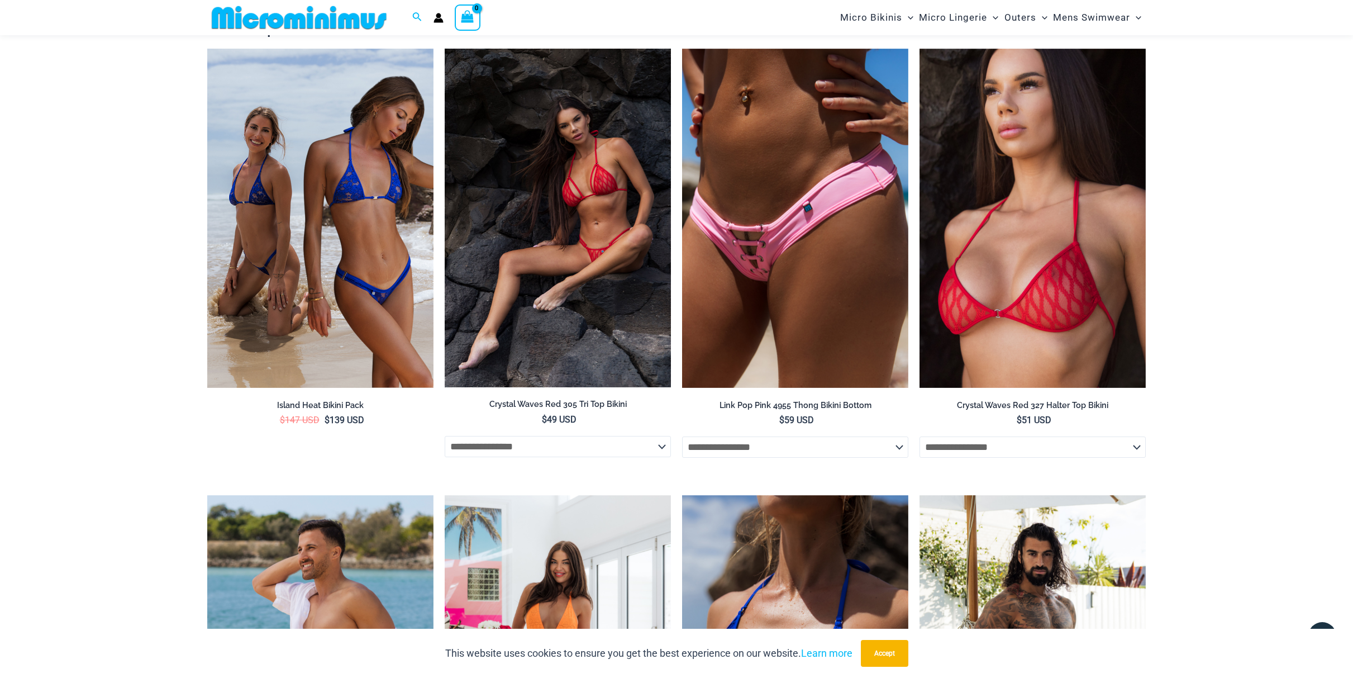
click at [596, 216] on img at bounding box center [558, 218] width 226 height 339
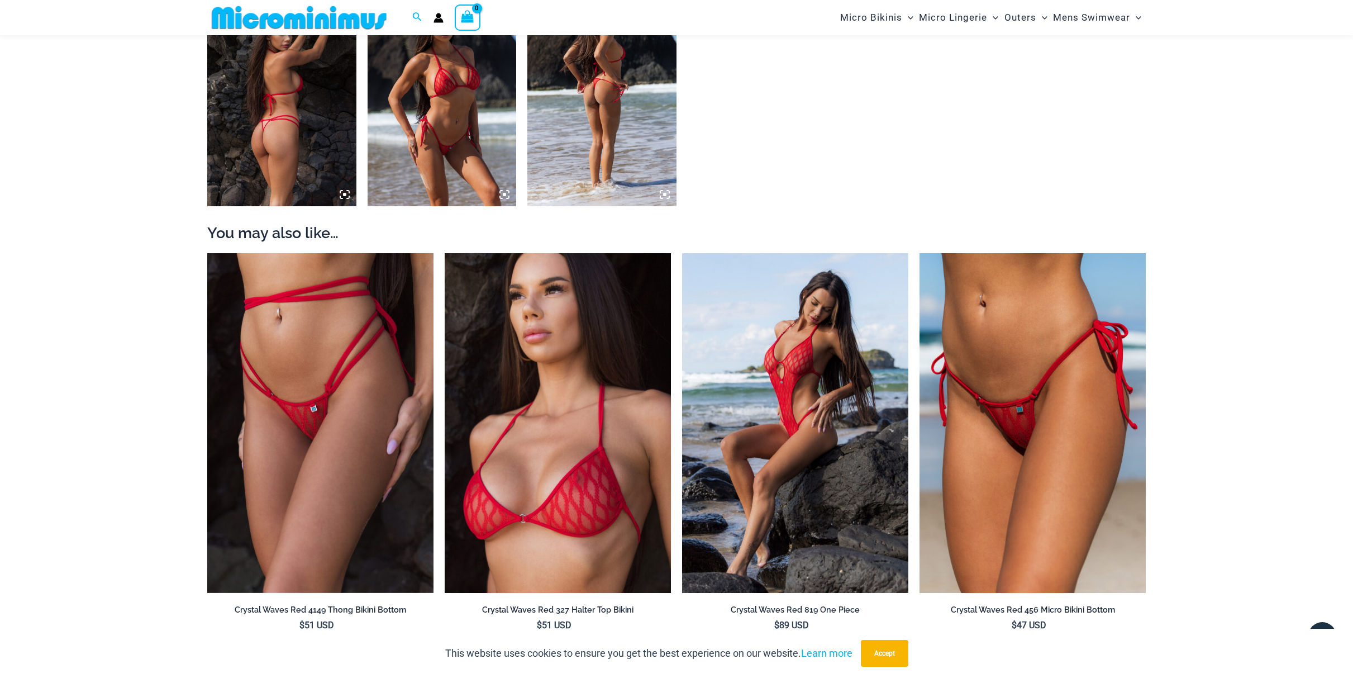
scroll to position [986, 0]
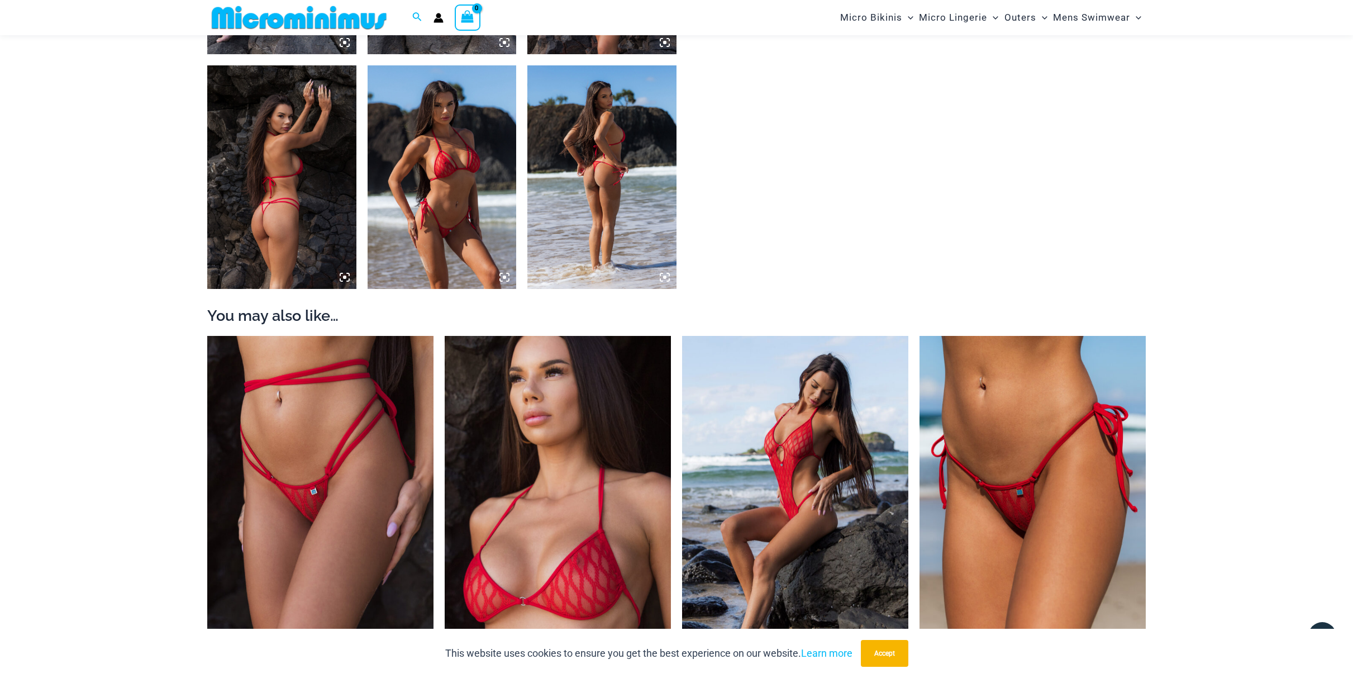
click at [594, 212] on img at bounding box center [601, 176] width 149 height 223
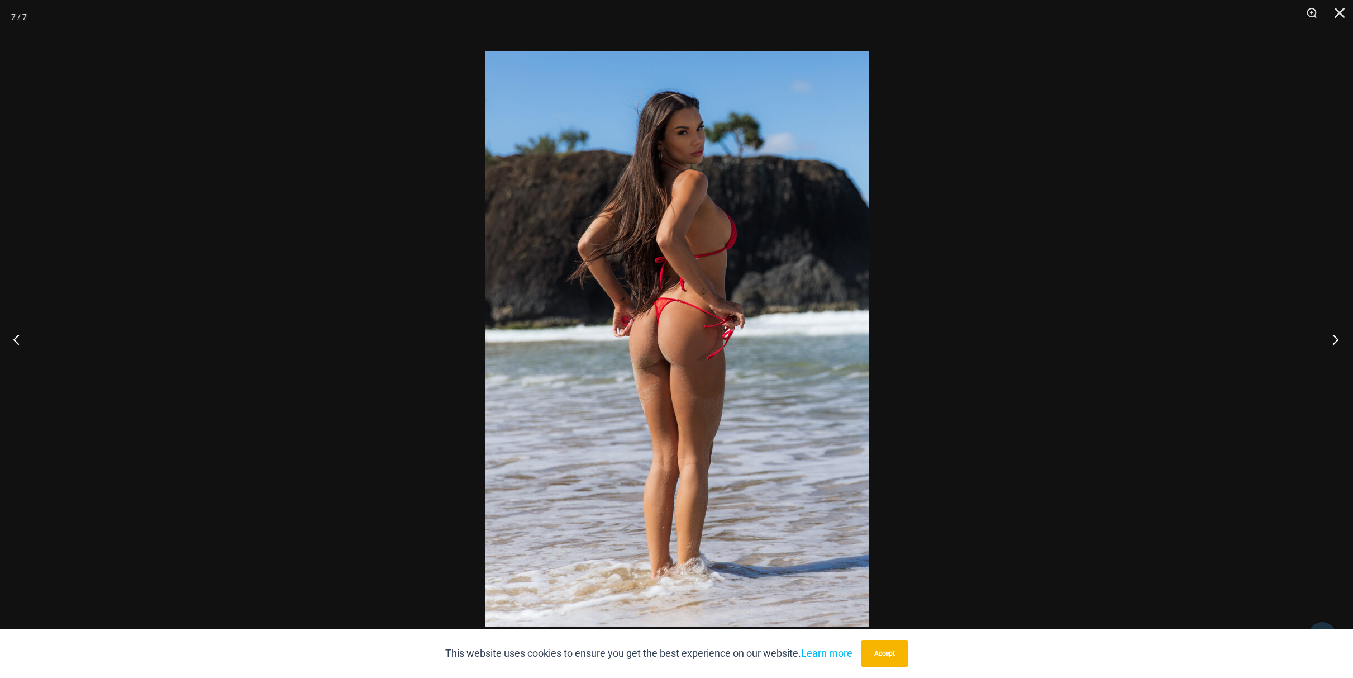
click at [1335, 337] on button "Next" at bounding box center [1332, 339] width 42 height 56
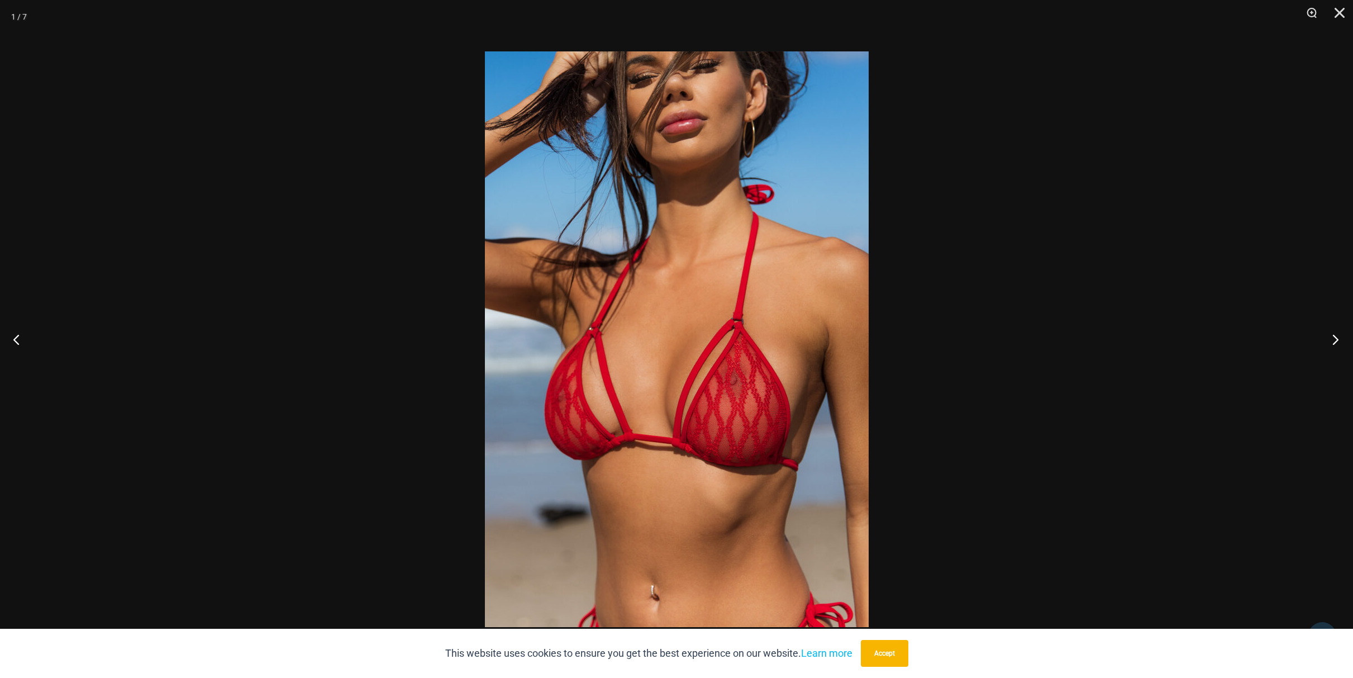
click at [1335, 337] on button "Next" at bounding box center [1332, 339] width 42 height 56
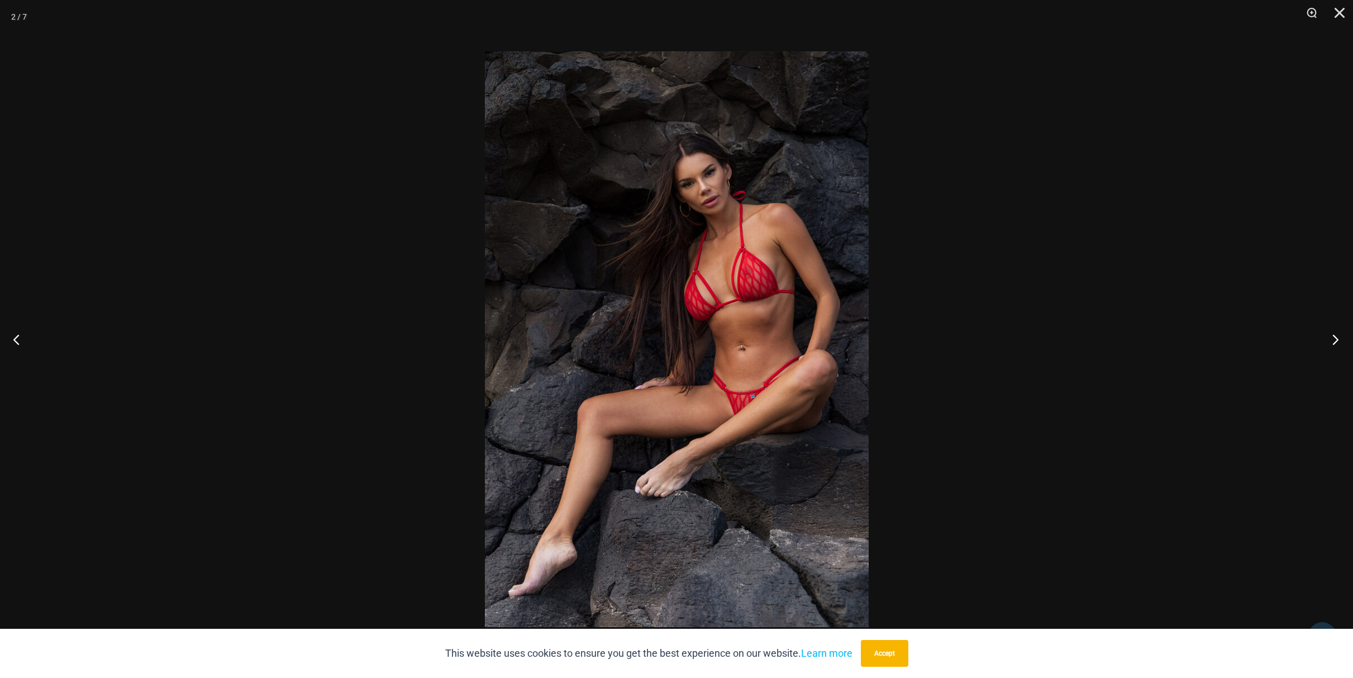
click at [1335, 337] on button "Next" at bounding box center [1332, 339] width 42 height 56
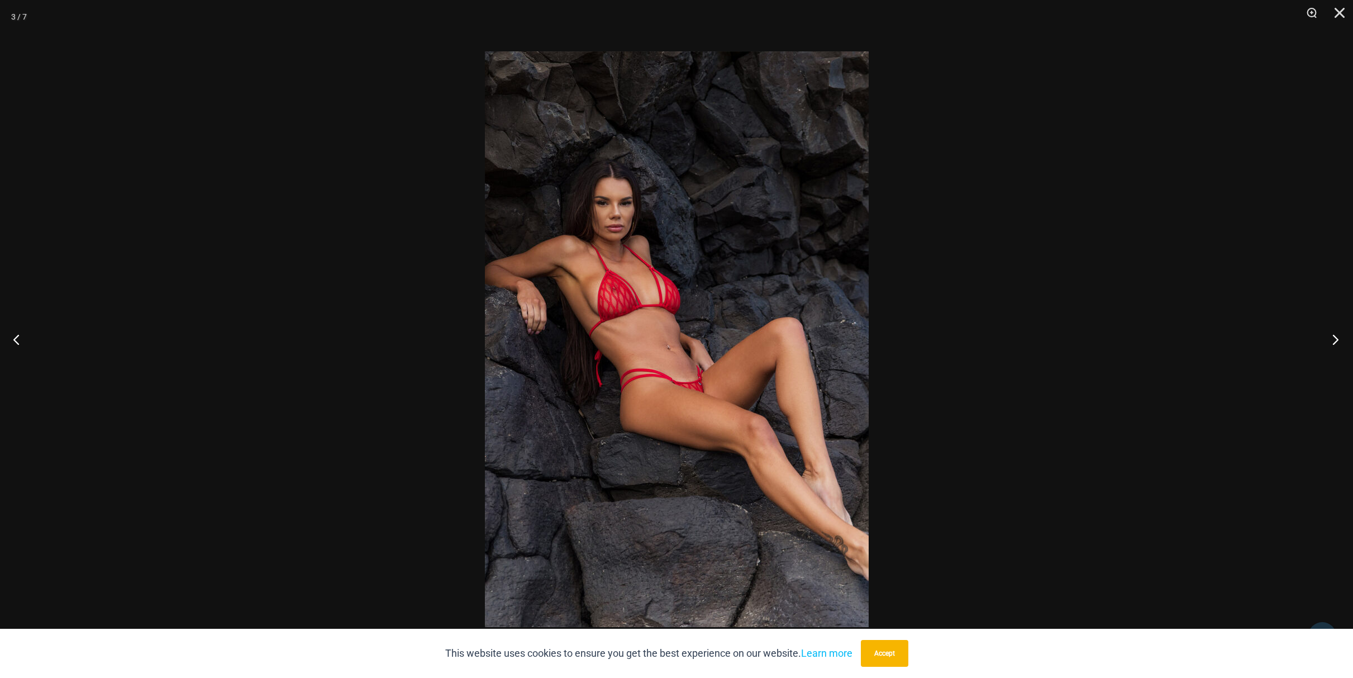
click at [1335, 337] on button "Next" at bounding box center [1332, 339] width 42 height 56
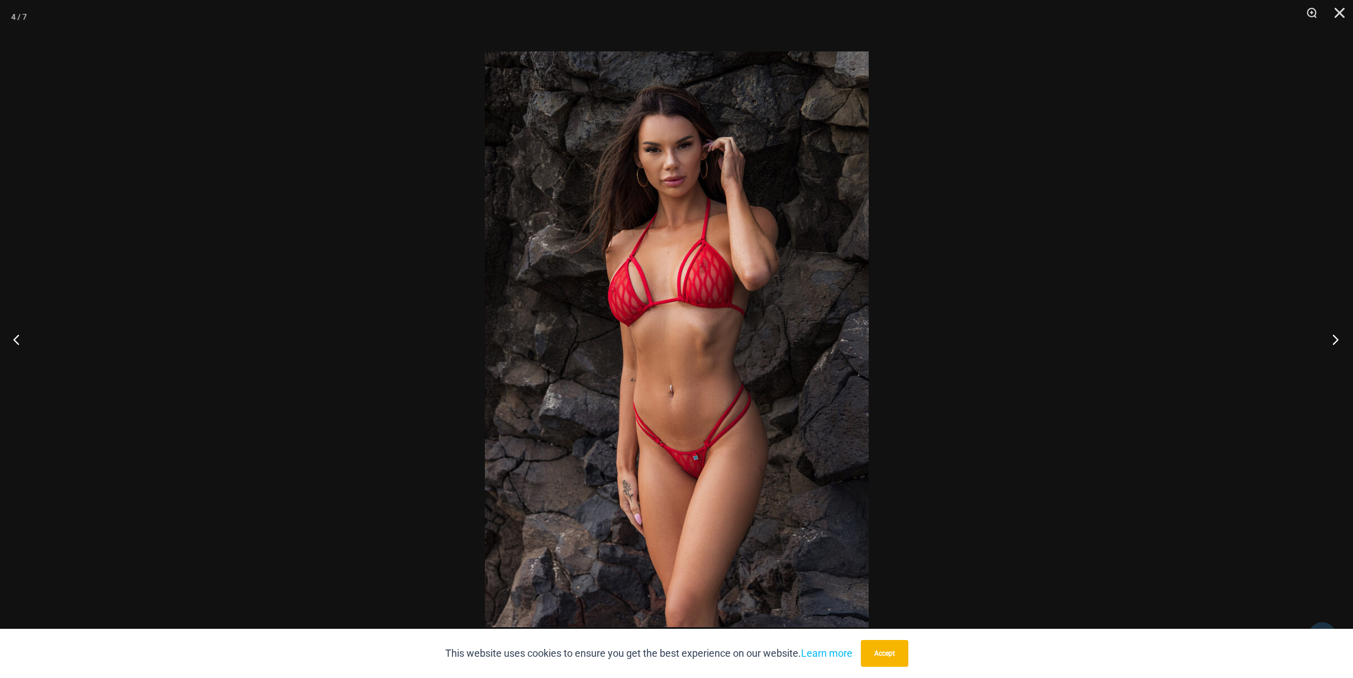
click at [1335, 337] on button "Next" at bounding box center [1332, 339] width 42 height 56
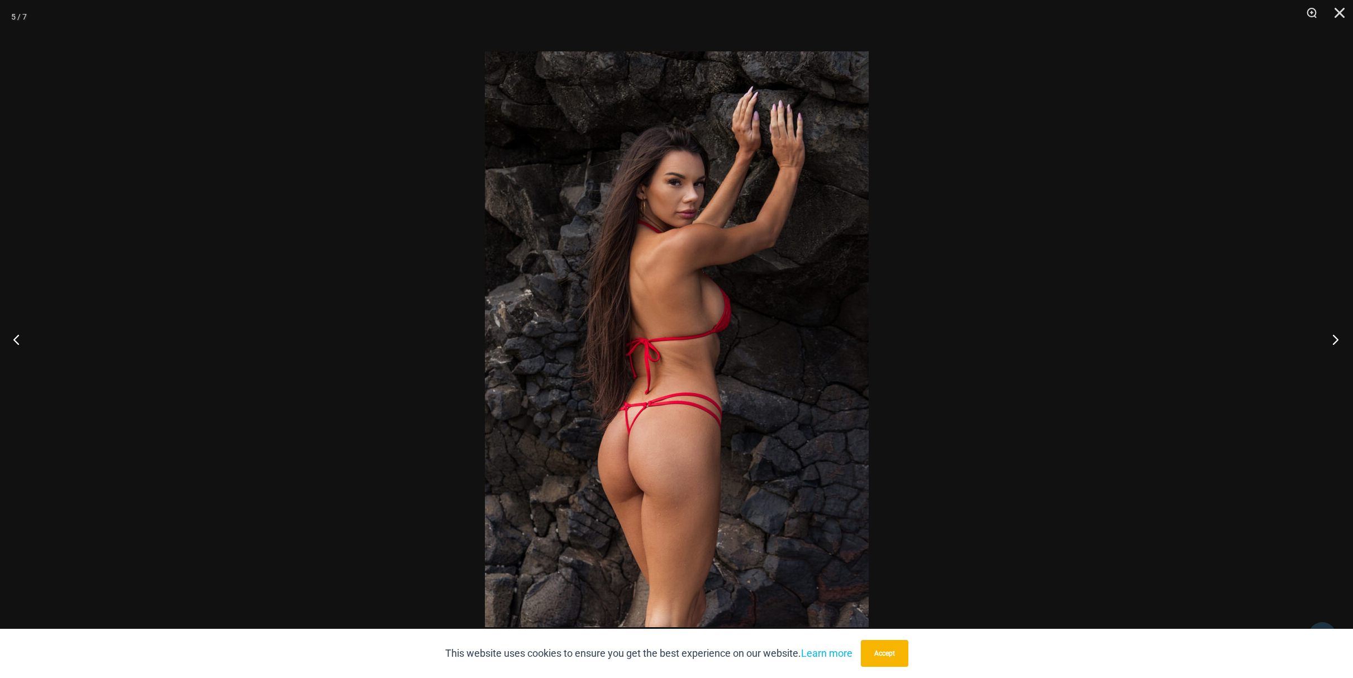
click at [1335, 337] on button "Next" at bounding box center [1332, 339] width 42 height 56
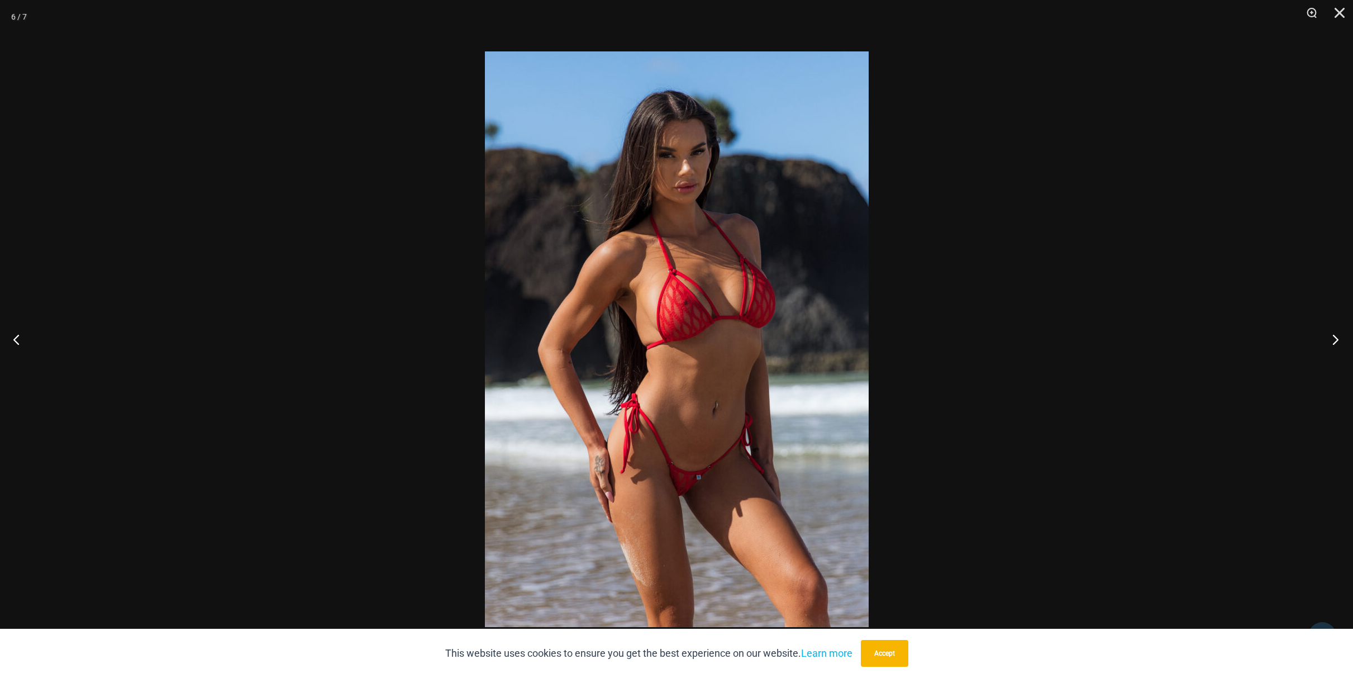
click at [1335, 337] on button "Next" at bounding box center [1332, 339] width 42 height 56
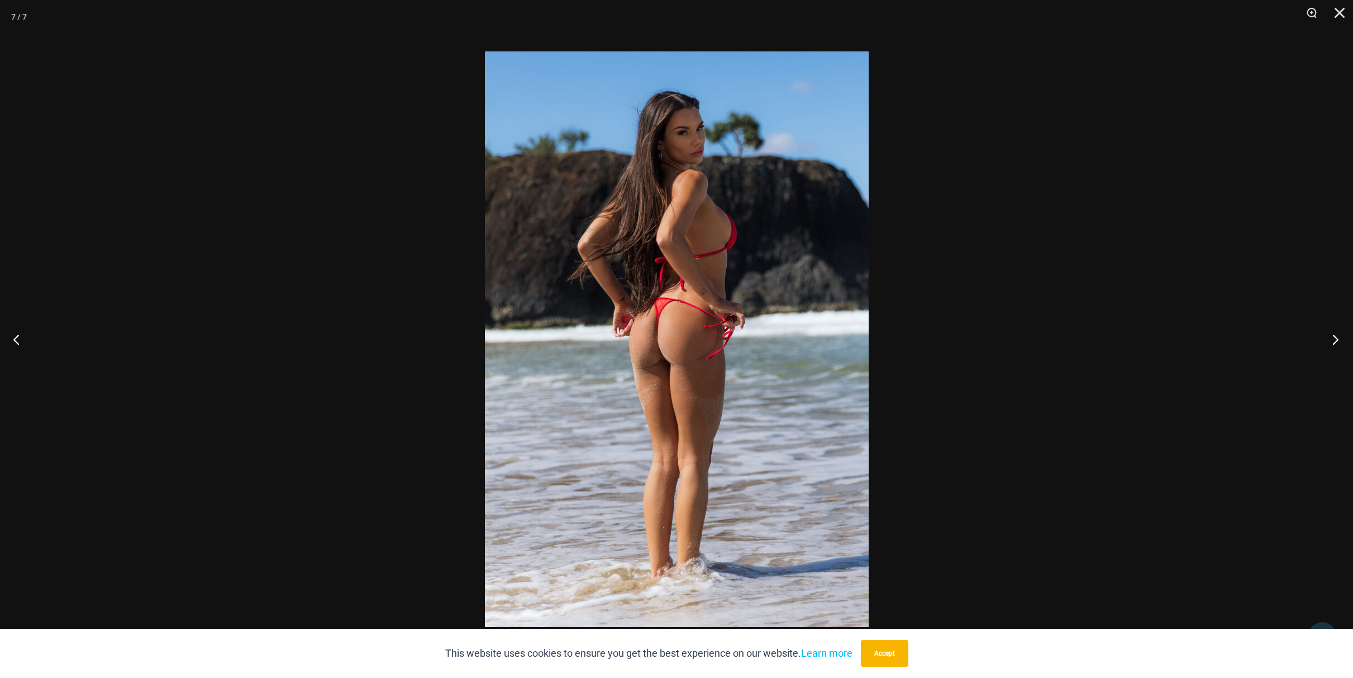
click at [1335, 338] on button "Next" at bounding box center [1332, 339] width 42 height 56
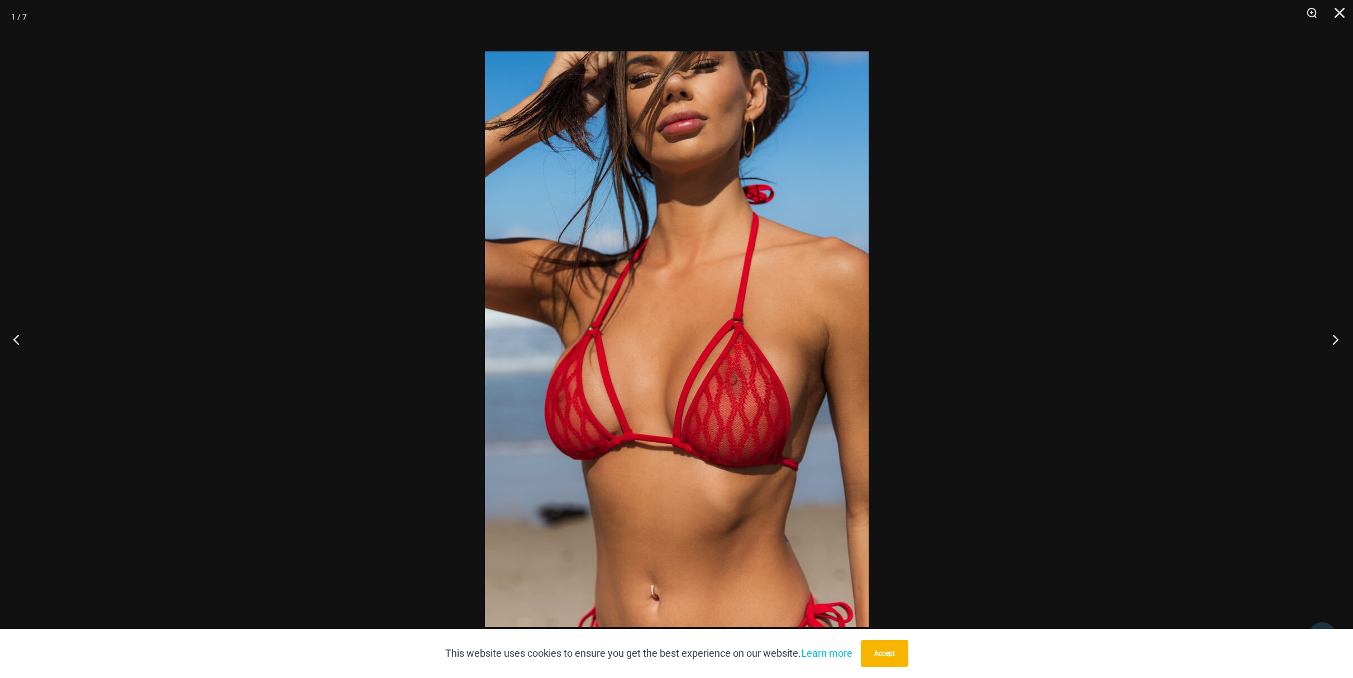
click at [1335, 338] on button "Next" at bounding box center [1332, 339] width 42 height 56
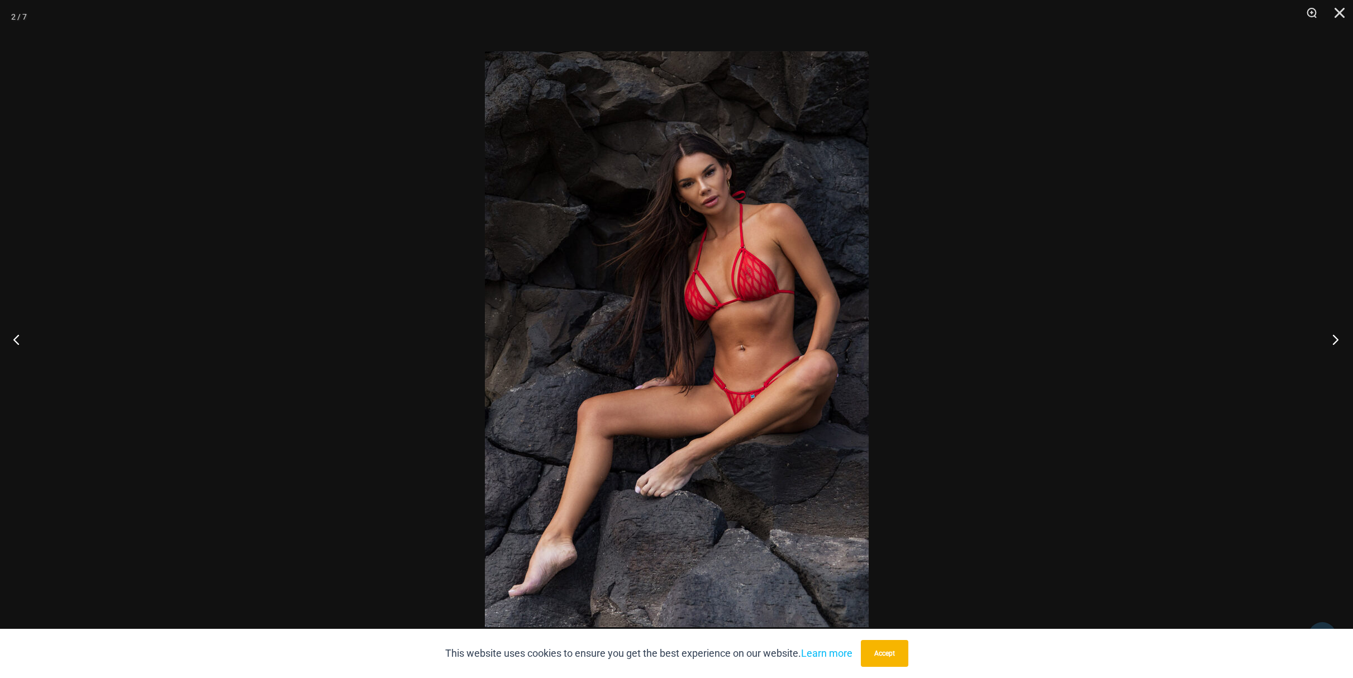
click at [1335, 338] on button "Next" at bounding box center [1332, 339] width 42 height 56
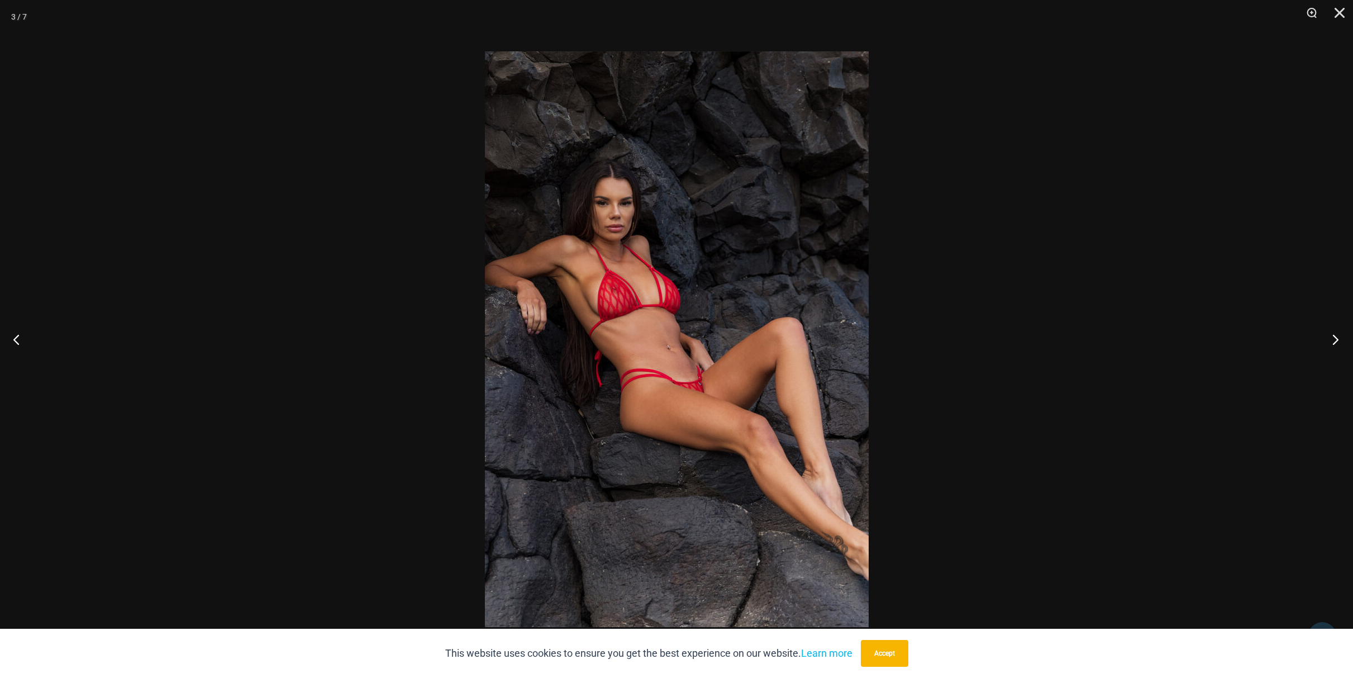
click at [1335, 338] on button "Next" at bounding box center [1332, 339] width 42 height 56
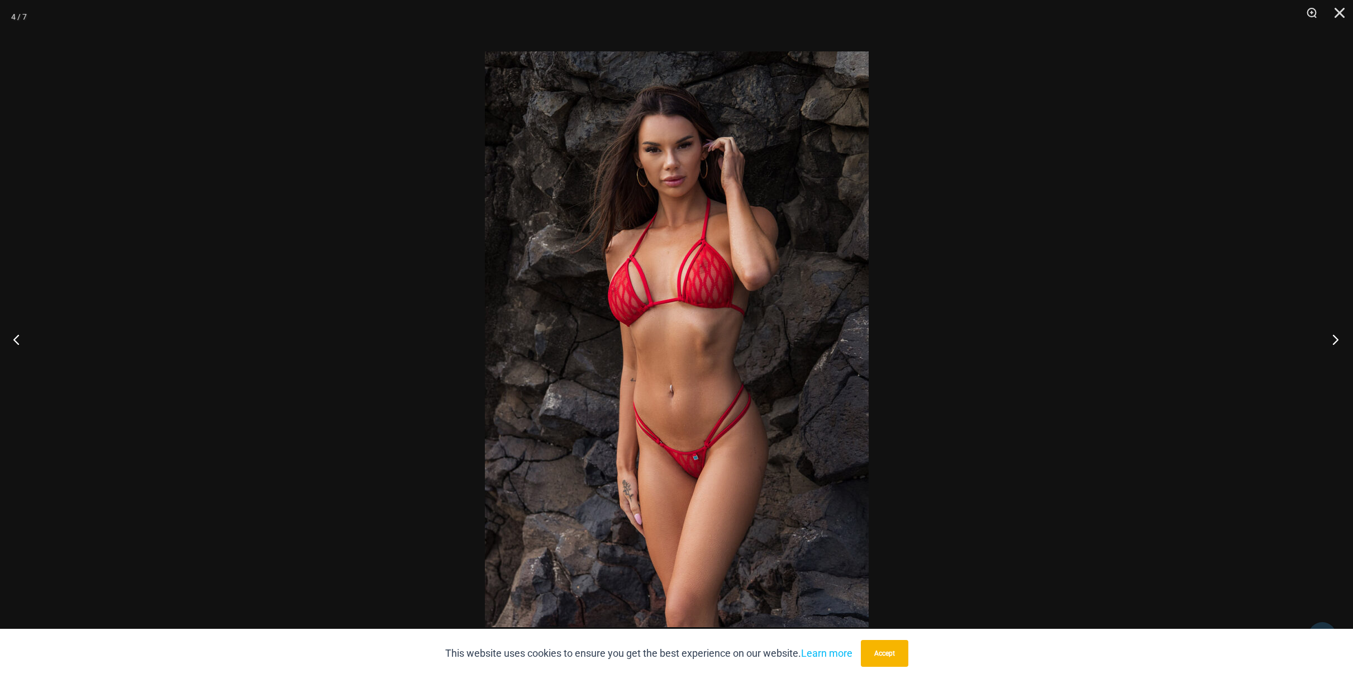
click at [1335, 338] on button "Next" at bounding box center [1332, 339] width 42 height 56
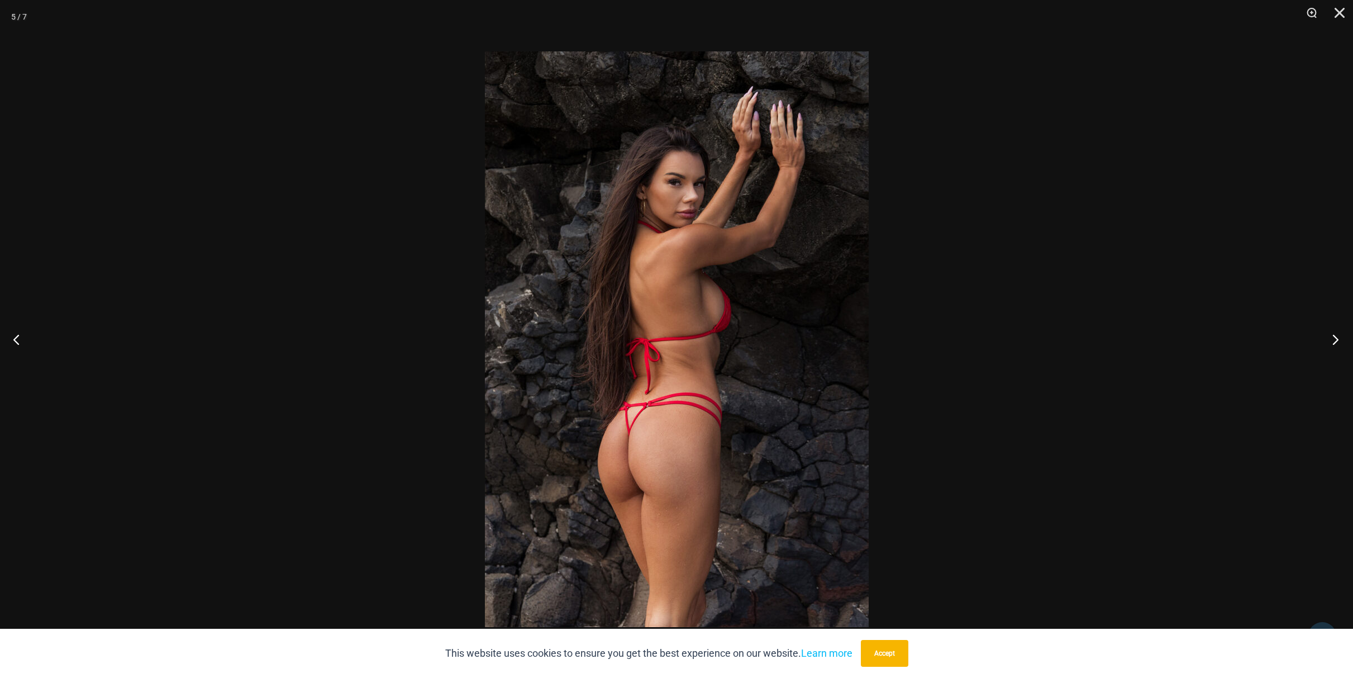
click at [1335, 338] on button "Next" at bounding box center [1332, 339] width 42 height 56
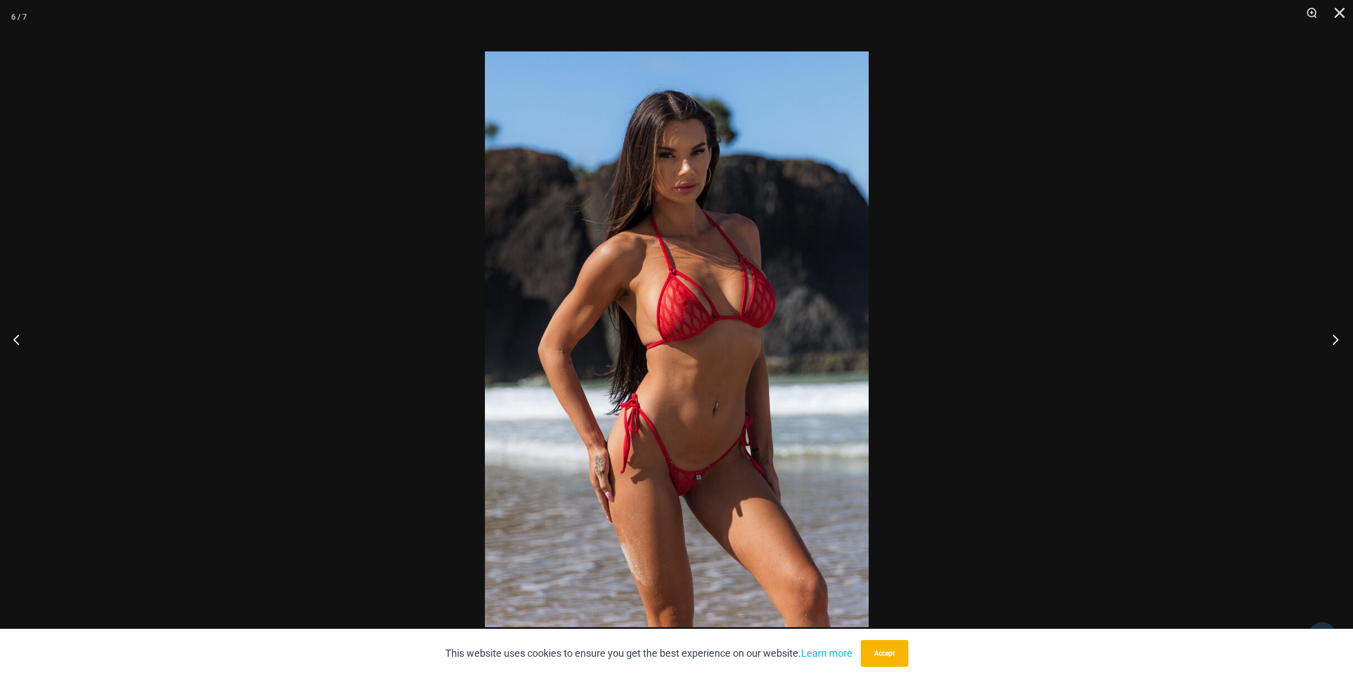
click at [1335, 338] on button "Next" at bounding box center [1332, 339] width 42 height 56
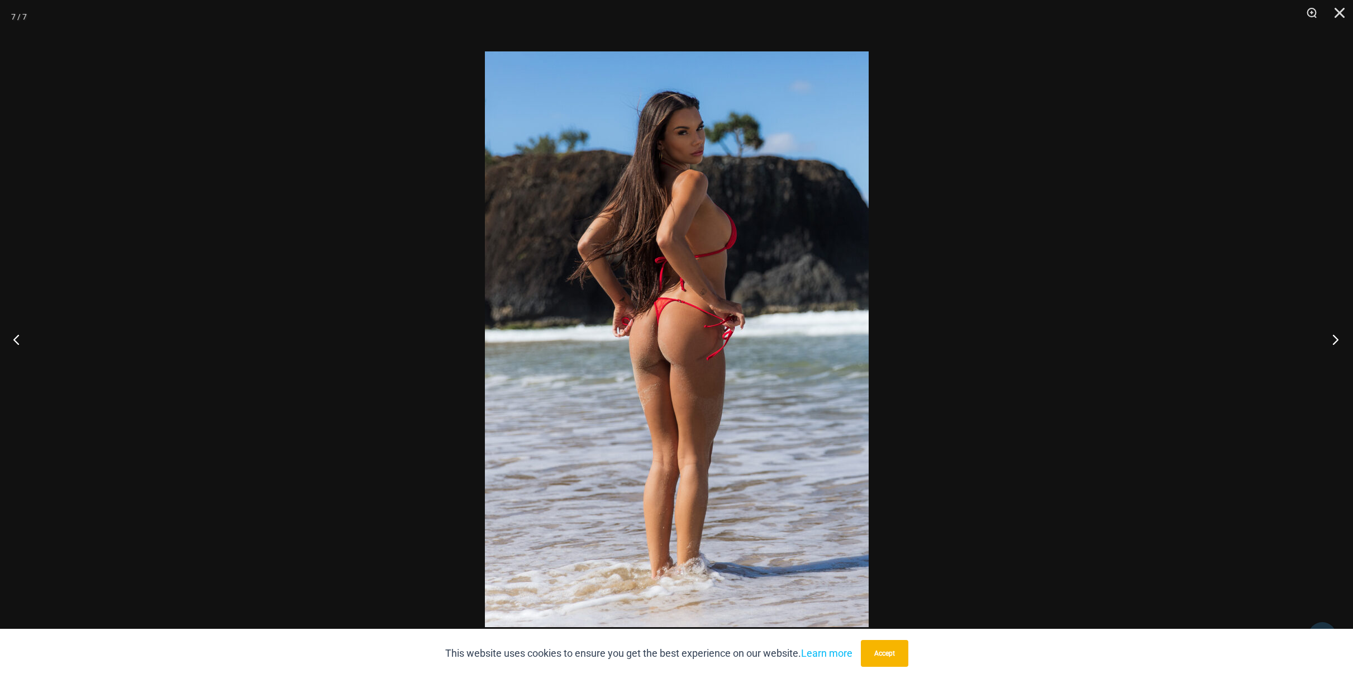
click at [1335, 338] on button "Next" at bounding box center [1332, 339] width 42 height 56
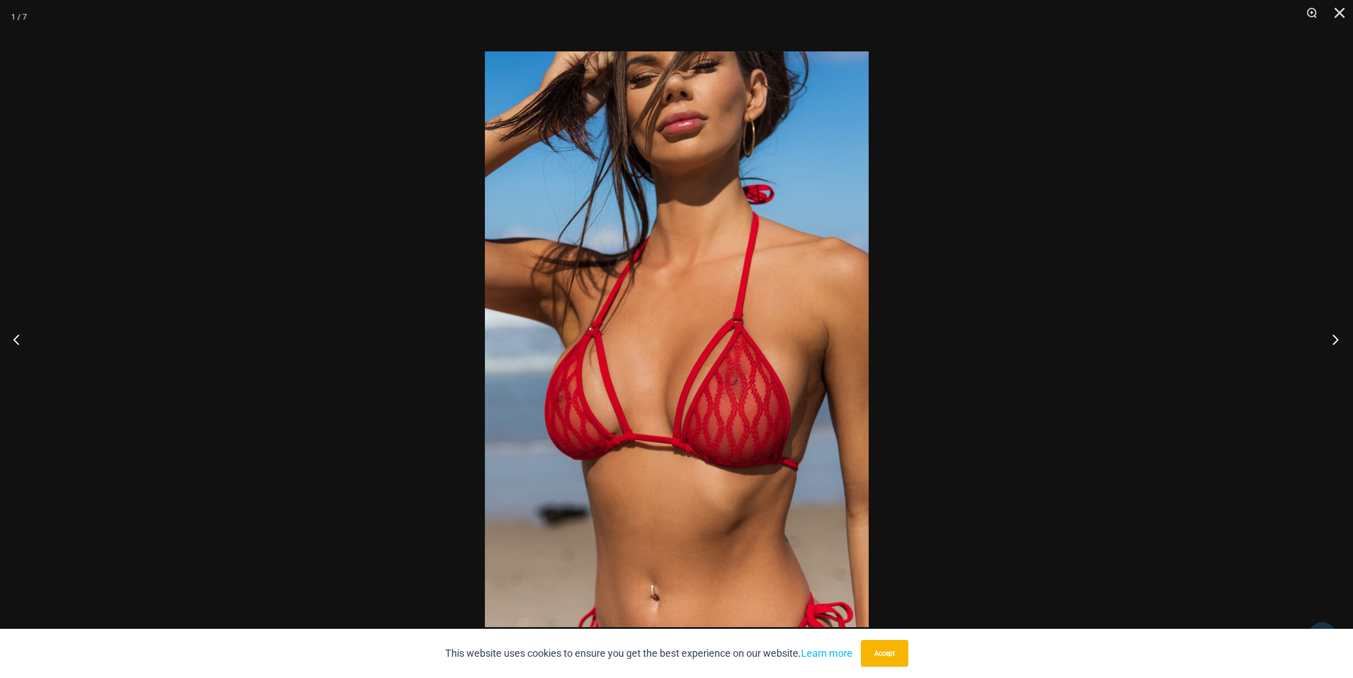
click at [1335, 338] on button "Next" at bounding box center [1332, 339] width 42 height 56
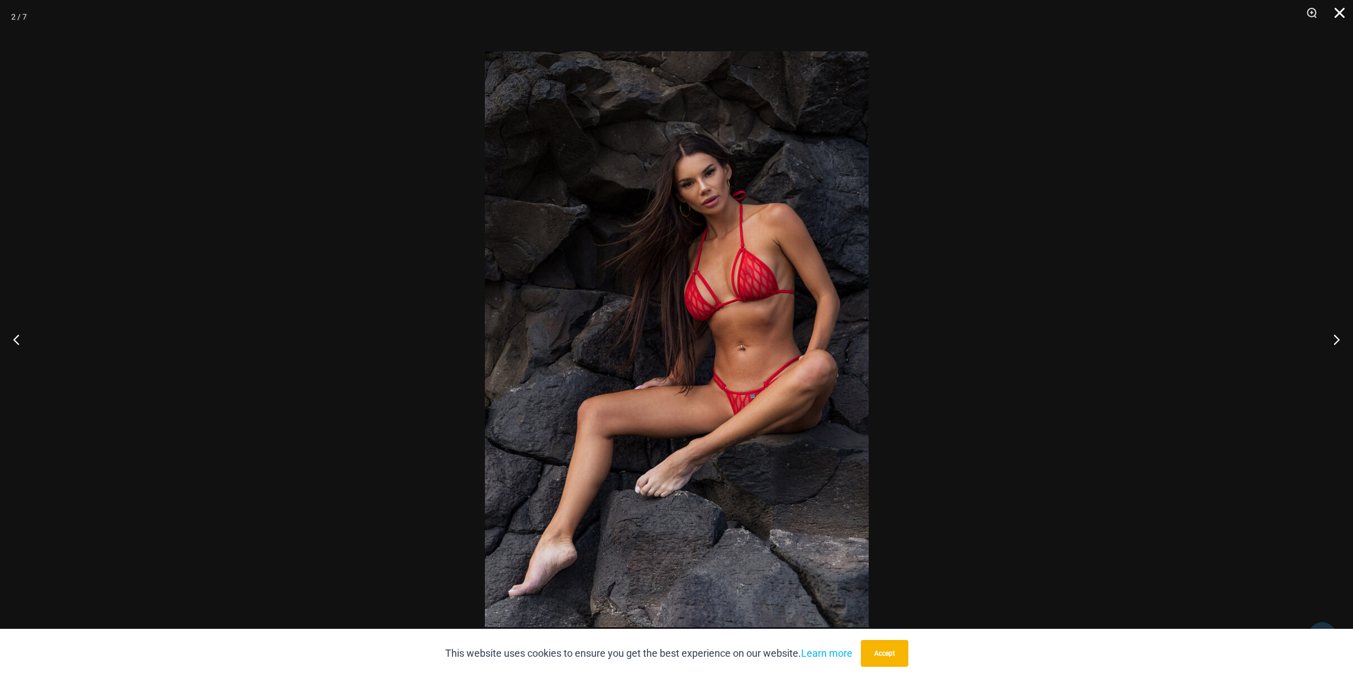
click at [1342, 17] on button "Close" at bounding box center [1336, 17] width 28 height 34
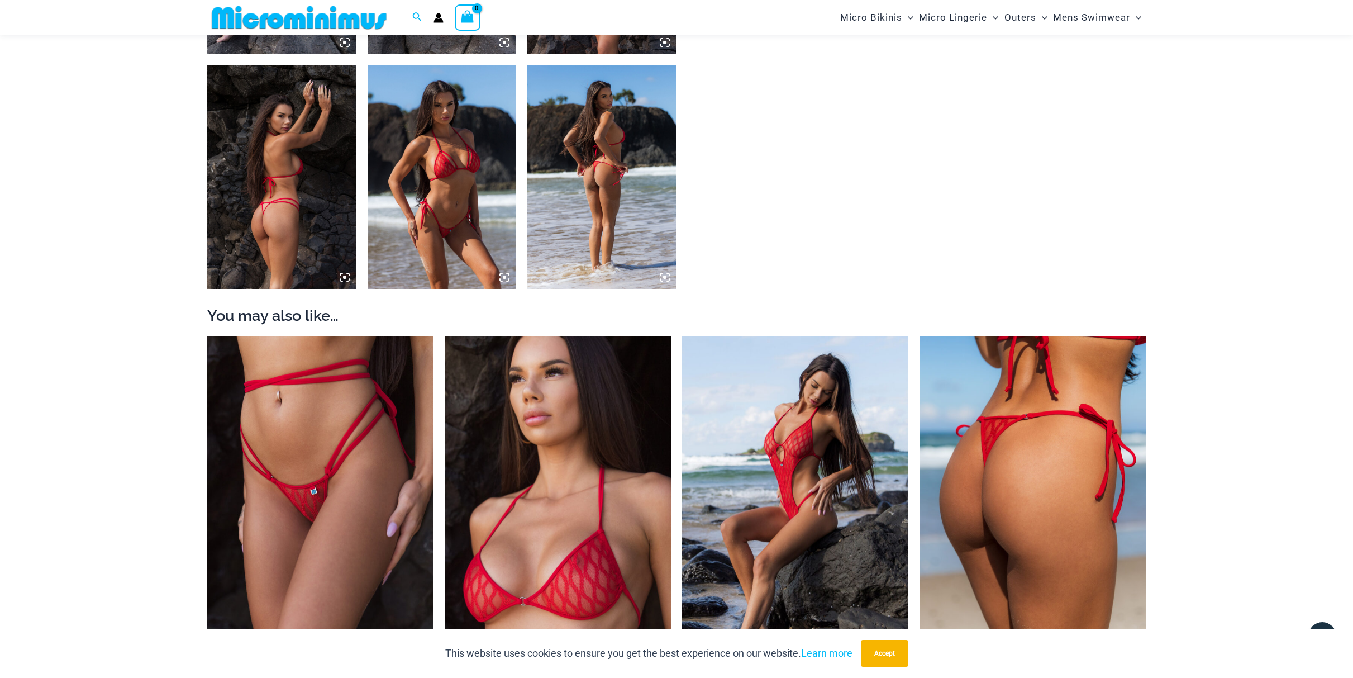
click at [1036, 460] on img at bounding box center [1033, 506] width 226 height 340
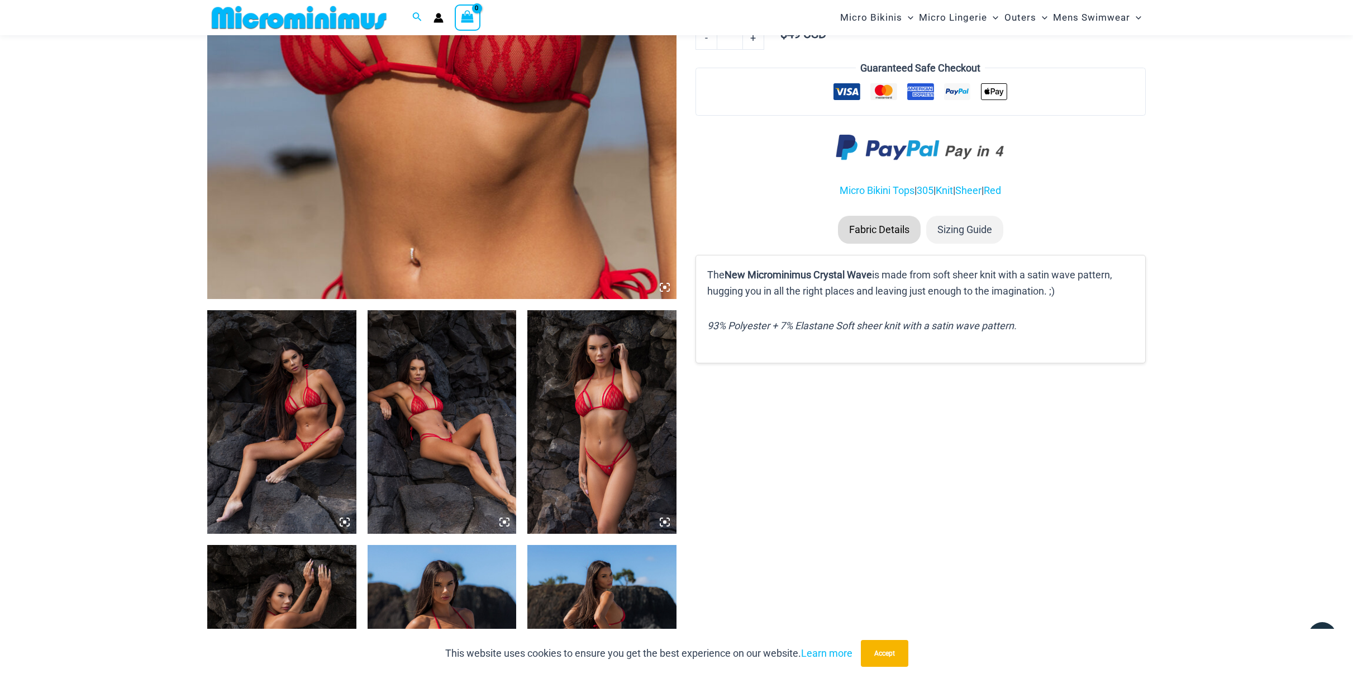
scroll to position [28, 0]
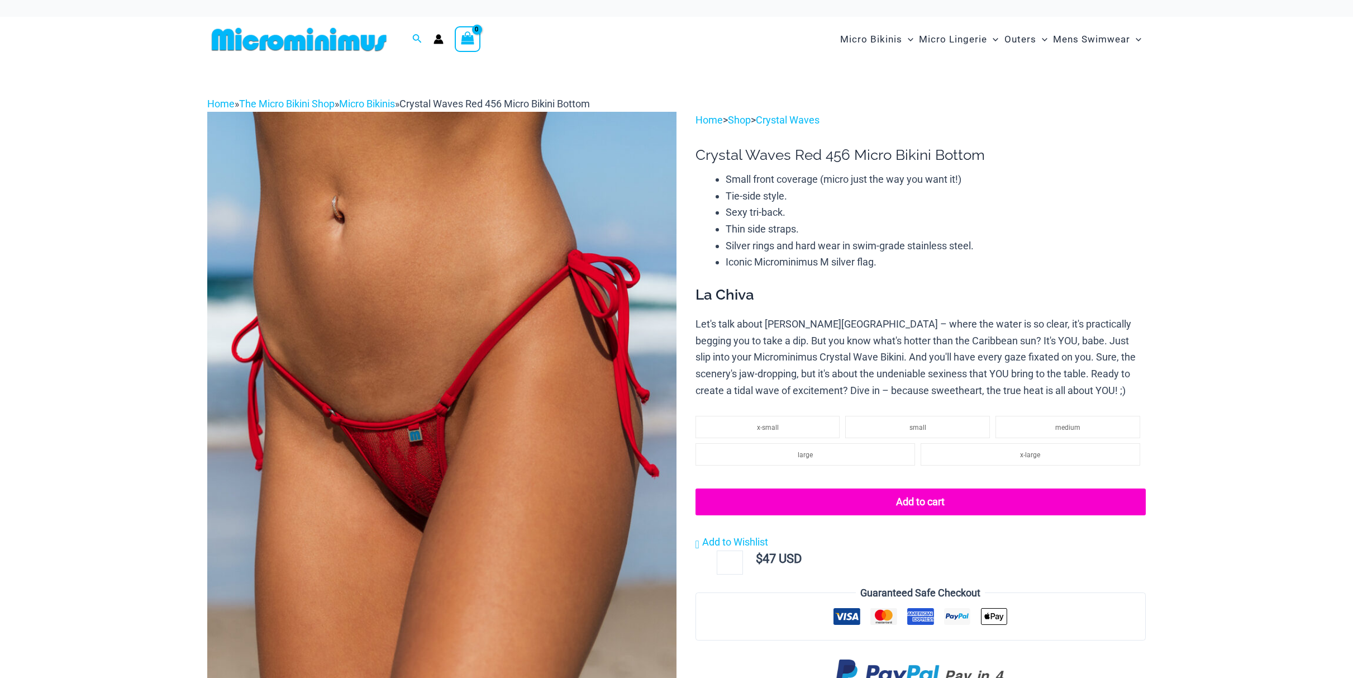
click at [511, 278] on img at bounding box center [441, 464] width 469 height 704
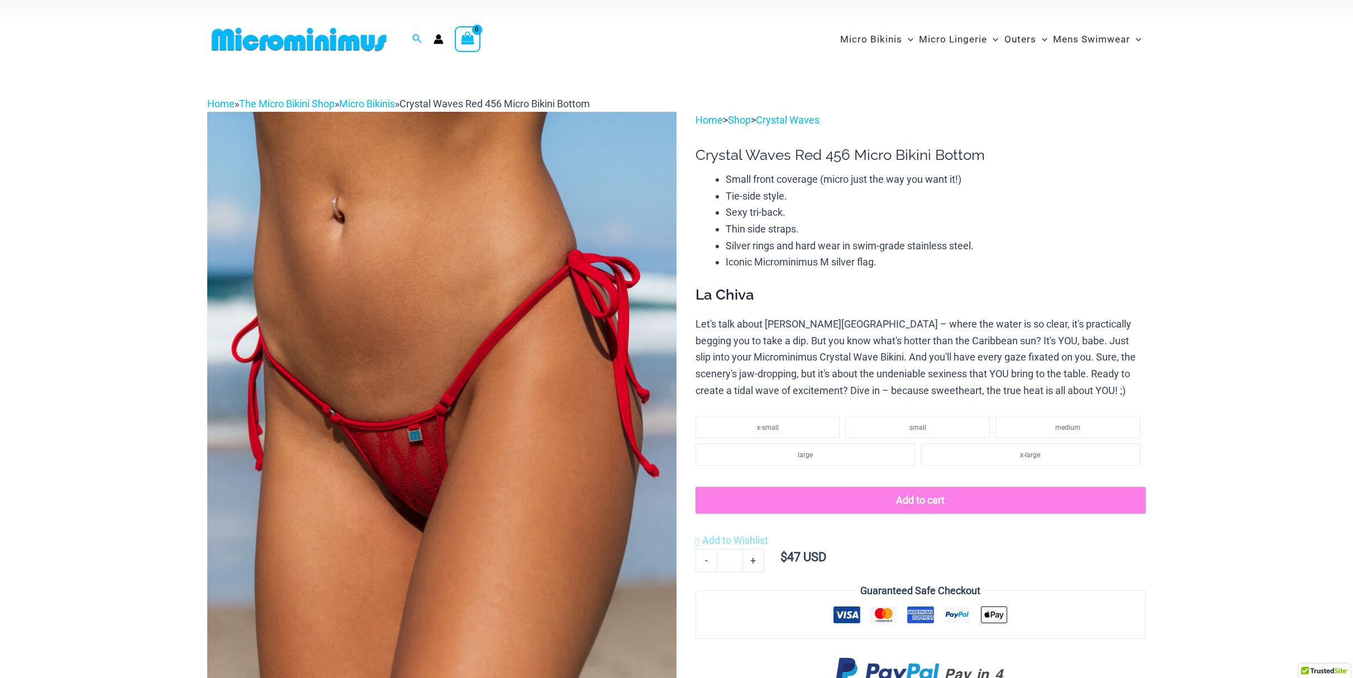
drag, startPoint x: 563, startPoint y: 221, endPoint x: 795, endPoint y: 233, distance: 232.2
click at [563, 220] on img at bounding box center [441, 464] width 469 height 704
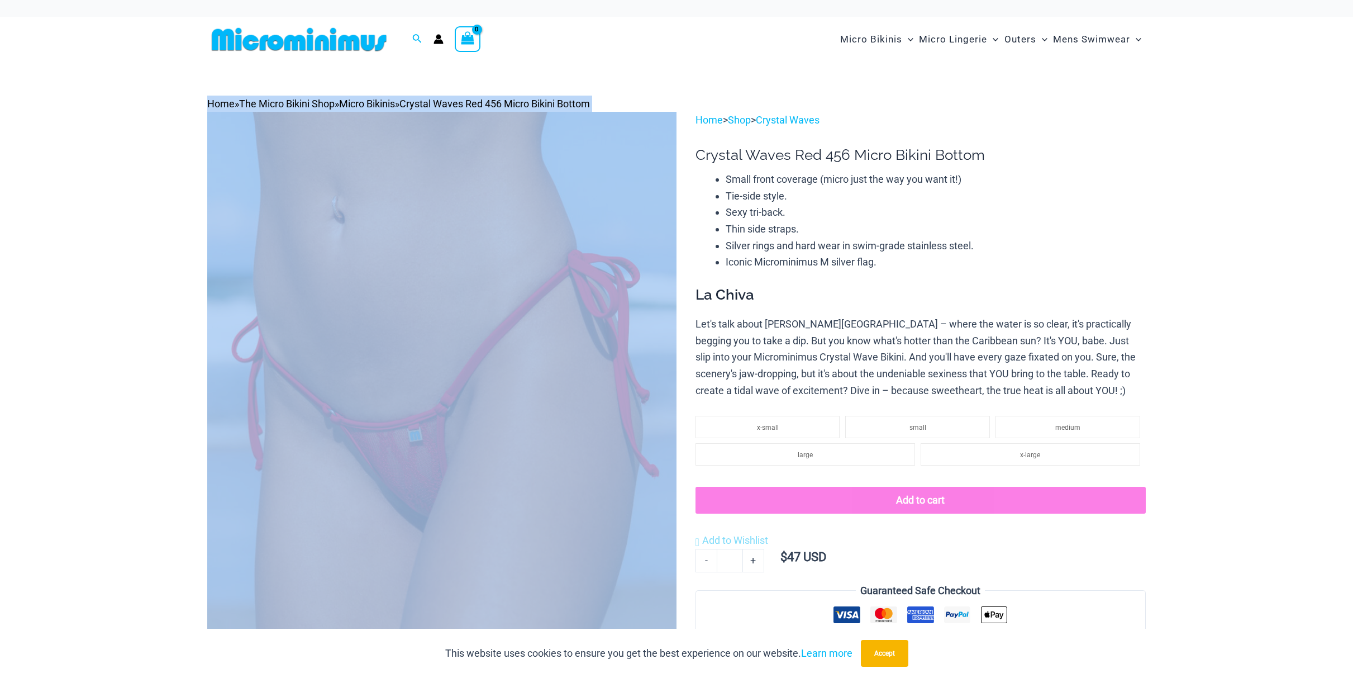
drag, startPoint x: 1353, startPoint y: 73, endPoint x: 1358, endPoint y: 166, distance: 93.5
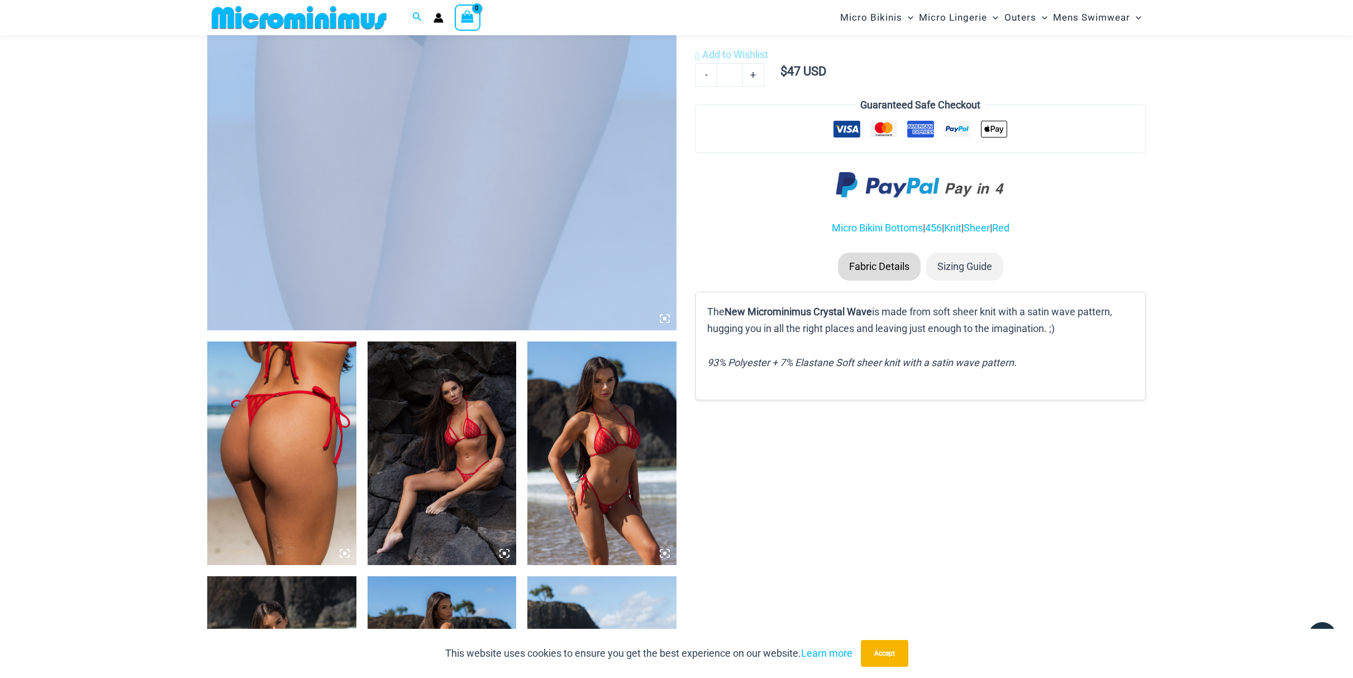
scroll to position [780, 0]
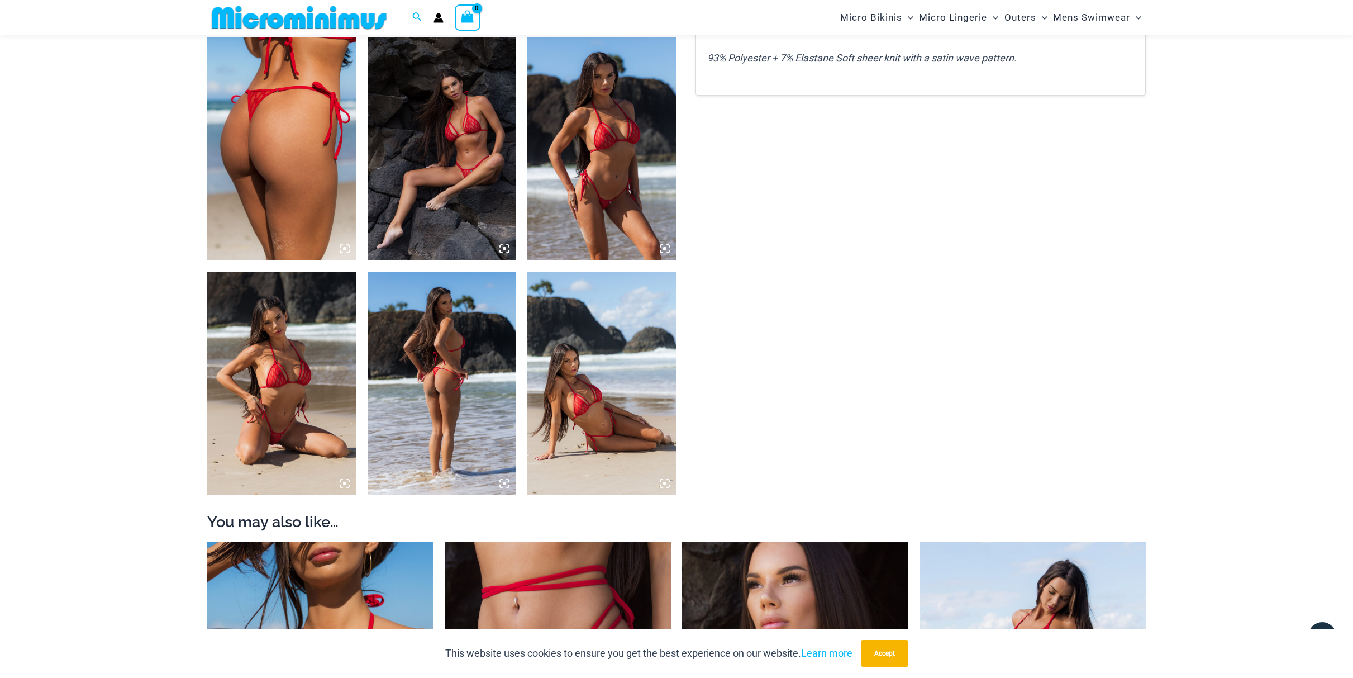
click at [326, 116] on img at bounding box center [281, 148] width 149 height 223
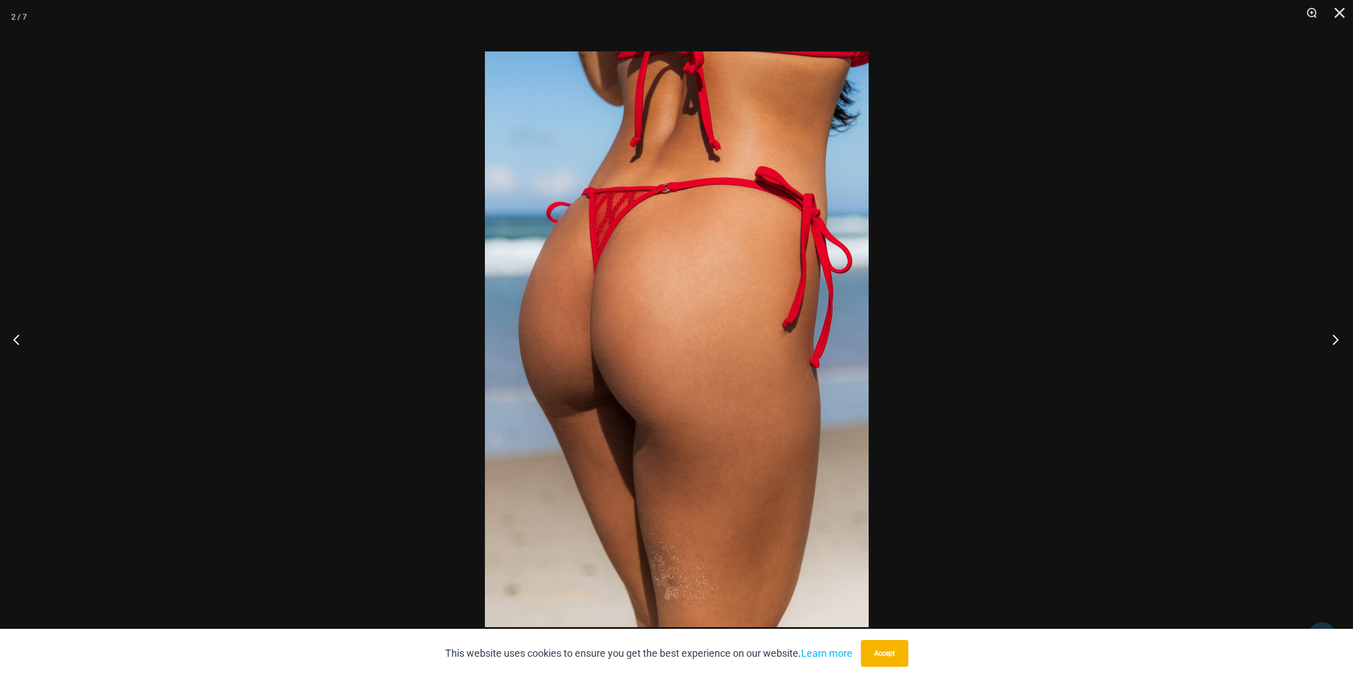
click at [1338, 346] on button "Next" at bounding box center [1332, 339] width 42 height 56
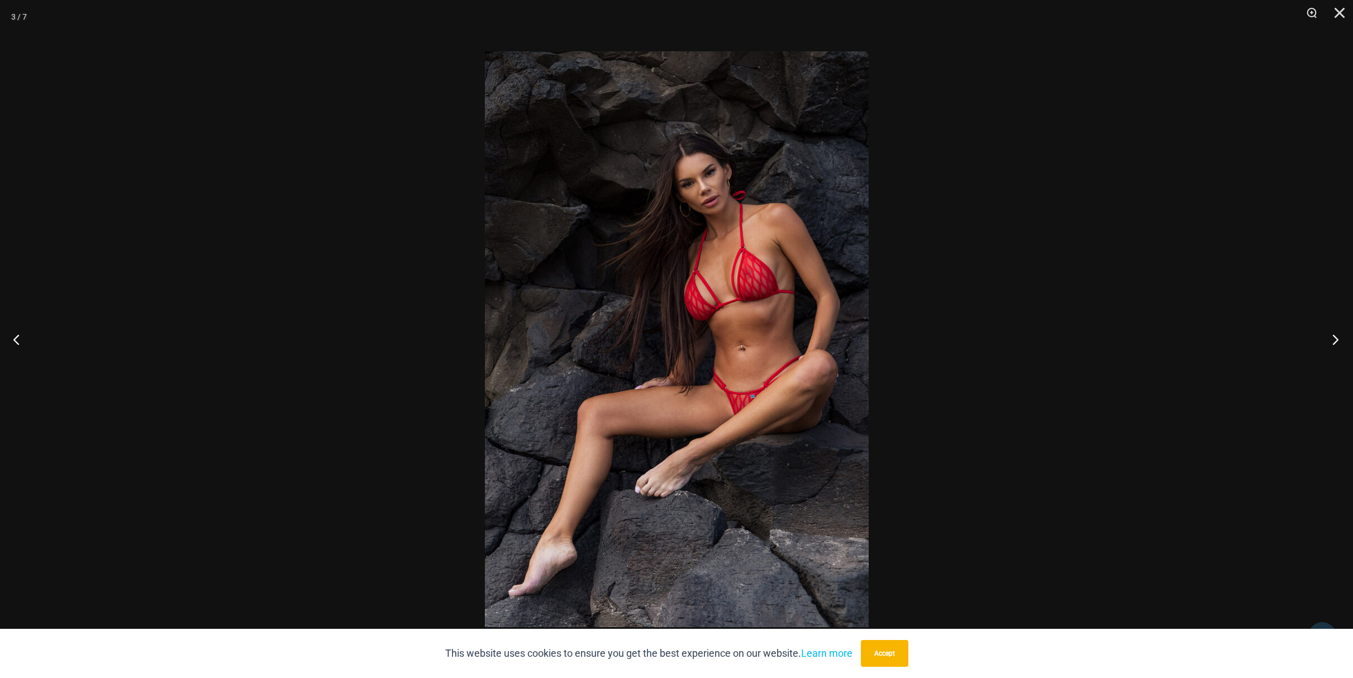
click at [1338, 345] on button "Next" at bounding box center [1332, 339] width 42 height 56
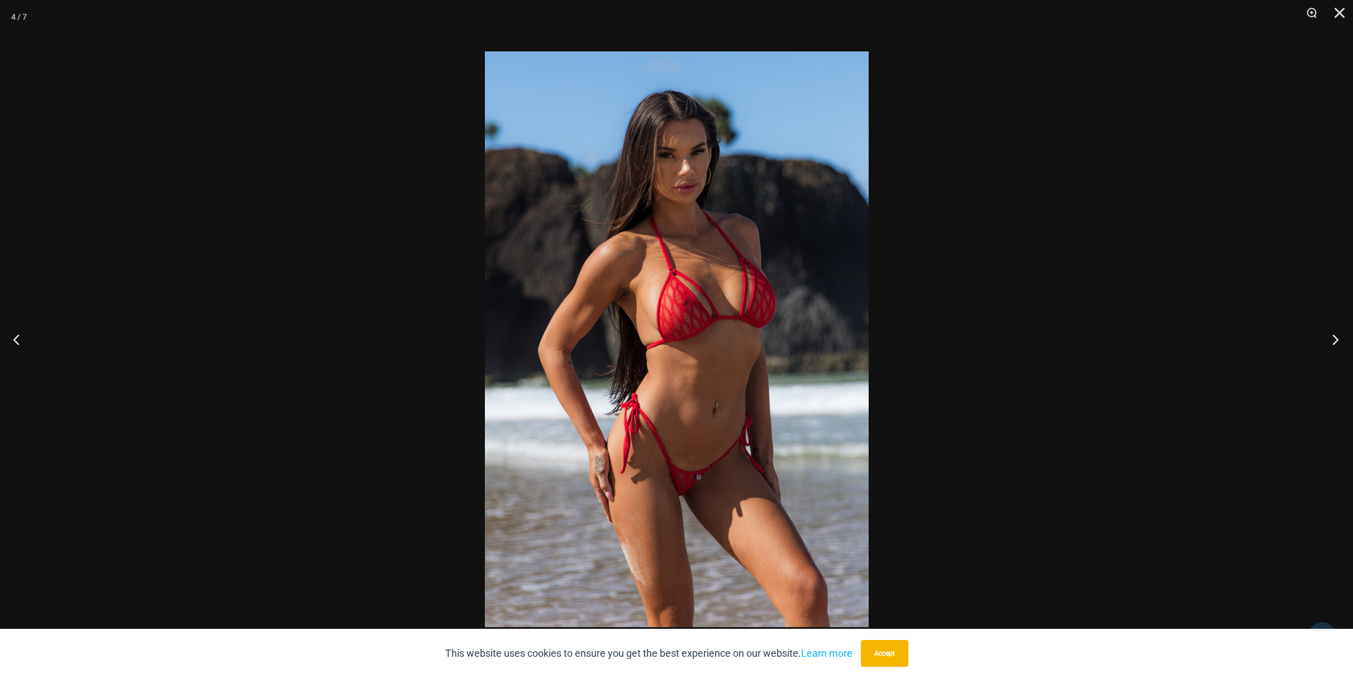
click at [1338, 345] on button "Next" at bounding box center [1332, 339] width 42 height 56
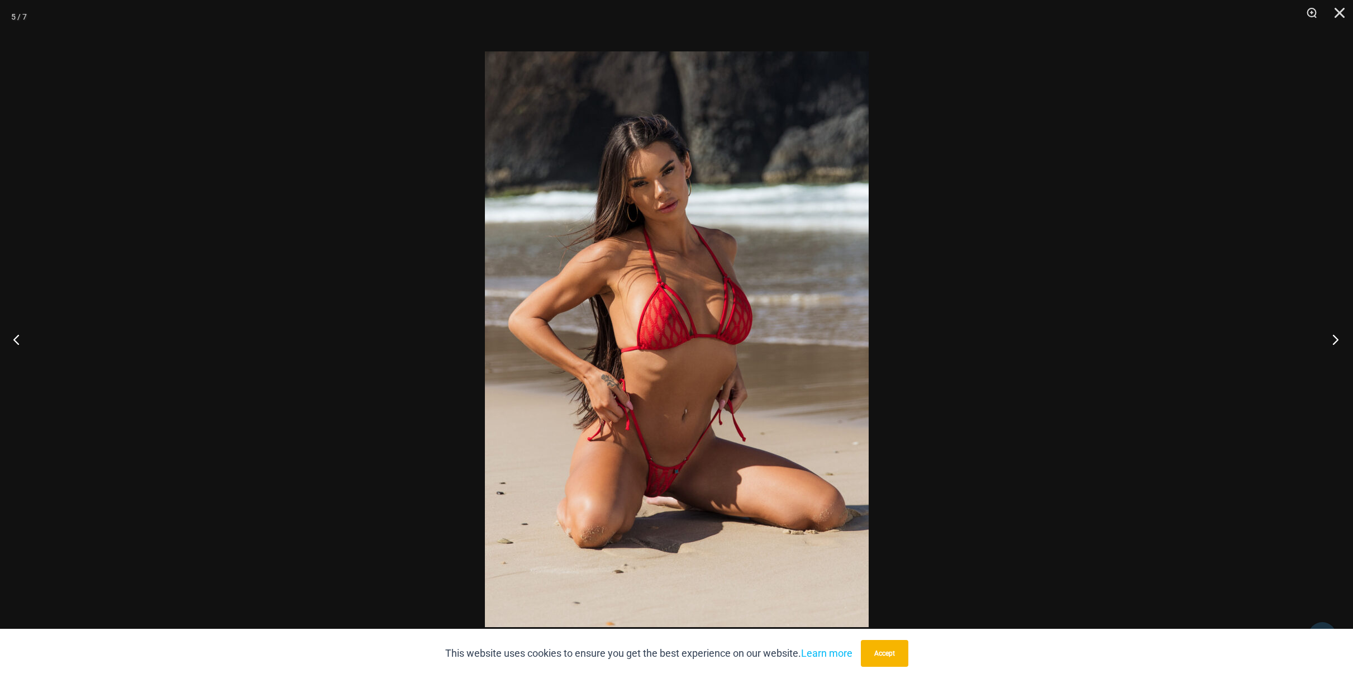
click at [1338, 345] on button "Next" at bounding box center [1332, 339] width 42 height 56
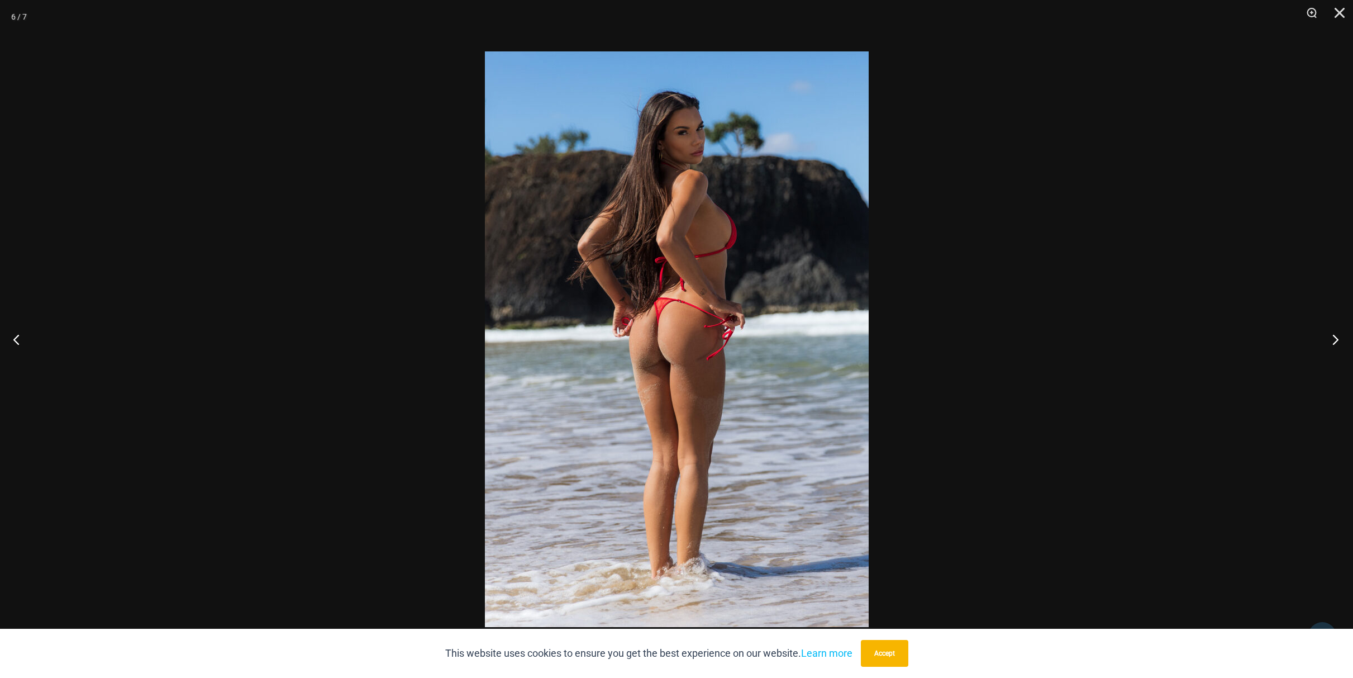
click at [1338, 345] on button "Next" at bounding box center [1332, 339] width 42 height 56
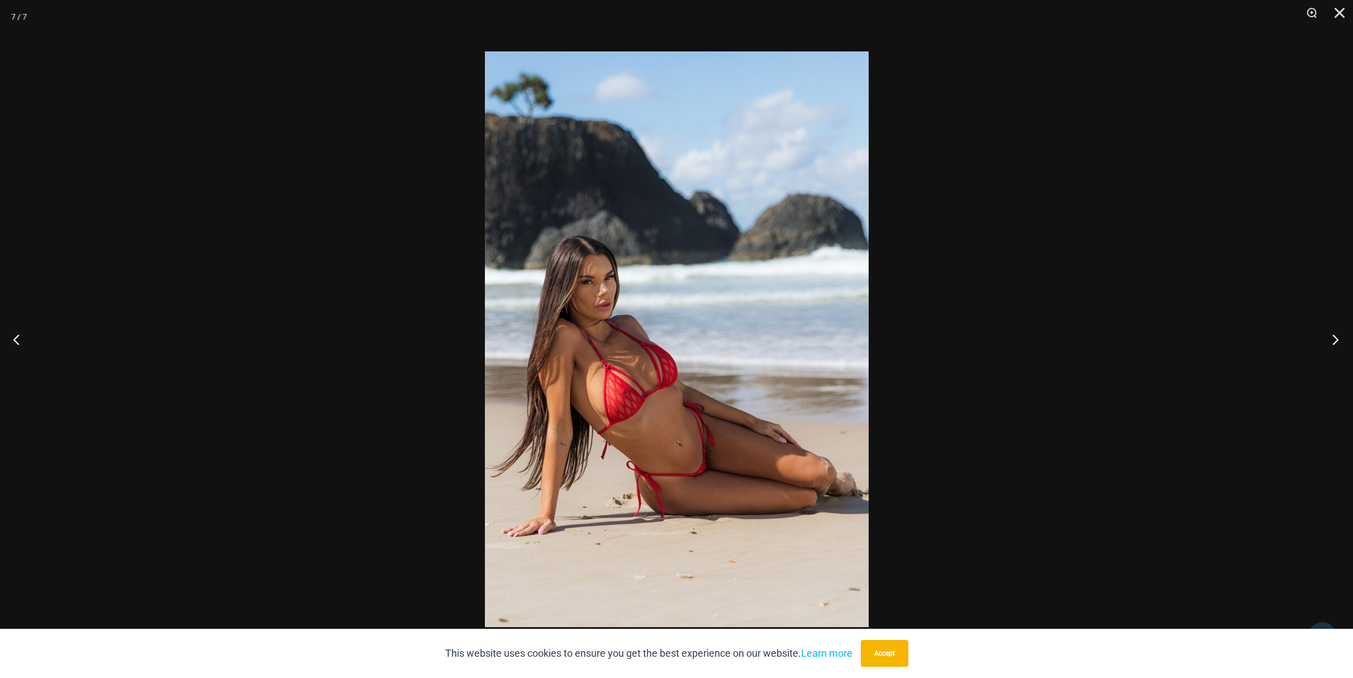
click at [1338, 345] on button "Next" at bounding box center [1332, 339] width 42 height 56
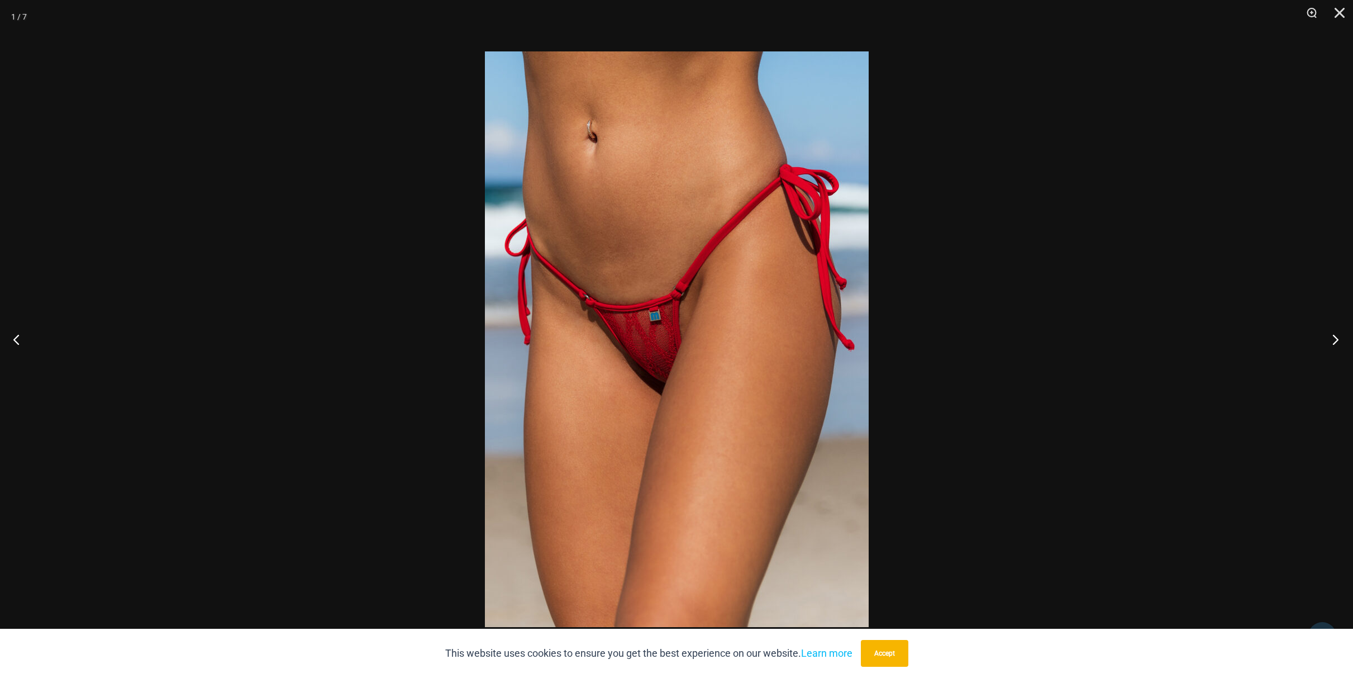
click at [1338, 345] on button "Next" at bounding box center [1332, 339] width 42 height 56
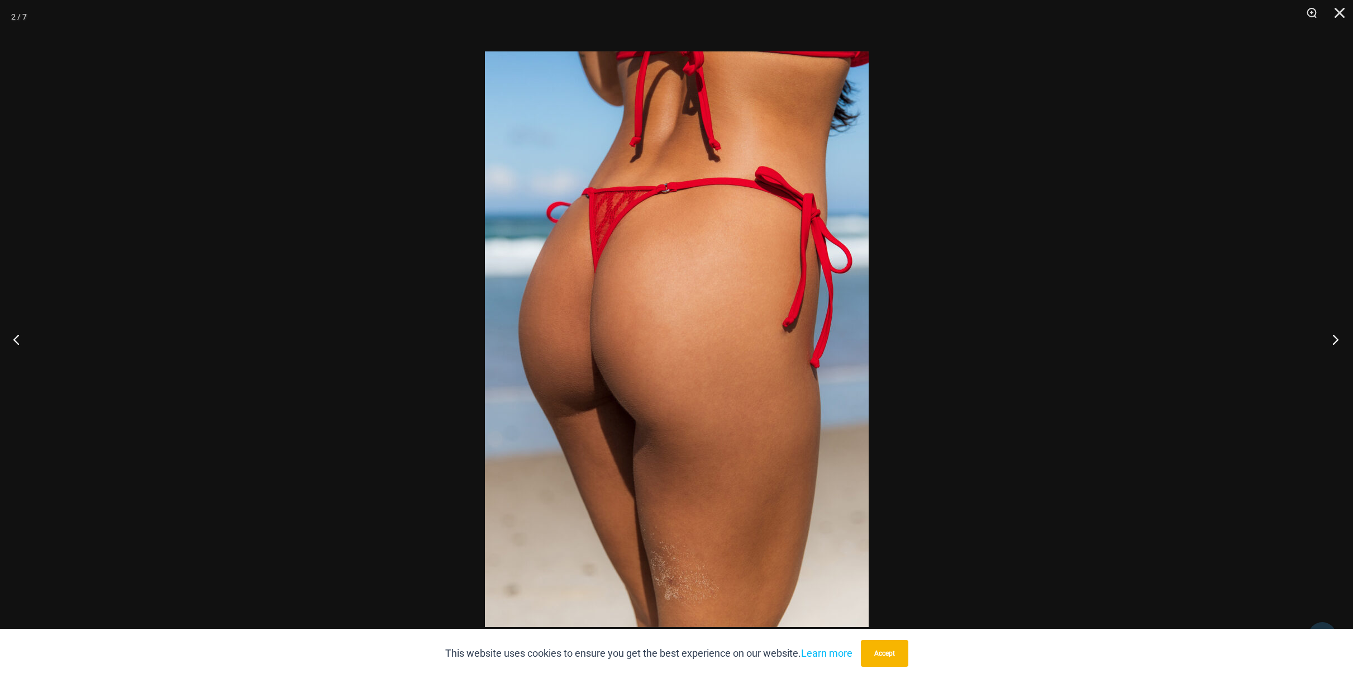
click at [1338, 345] on button "Next" at bounding box center [1332, 339] width 42 height 56
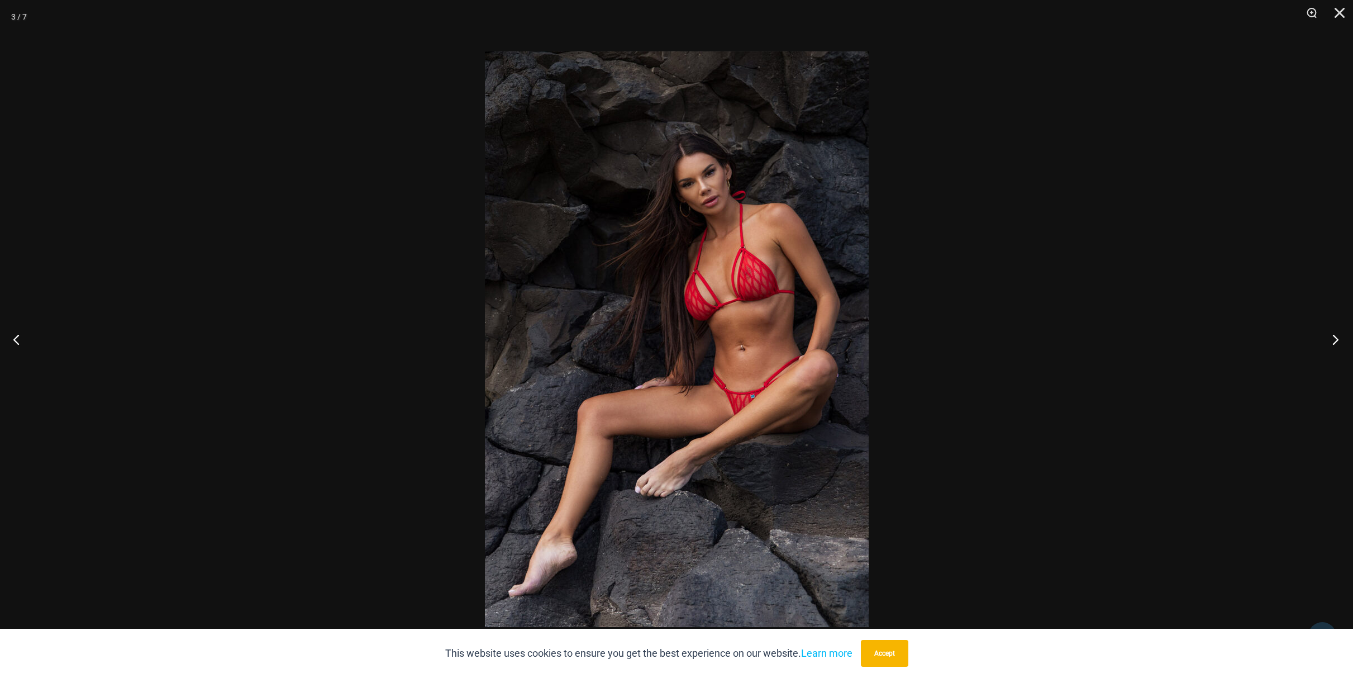
click at [1338, 345] on button "Next" at bounding box center [1332, 339] width 42 height 56
